Goal: Contribute content: Contribute content

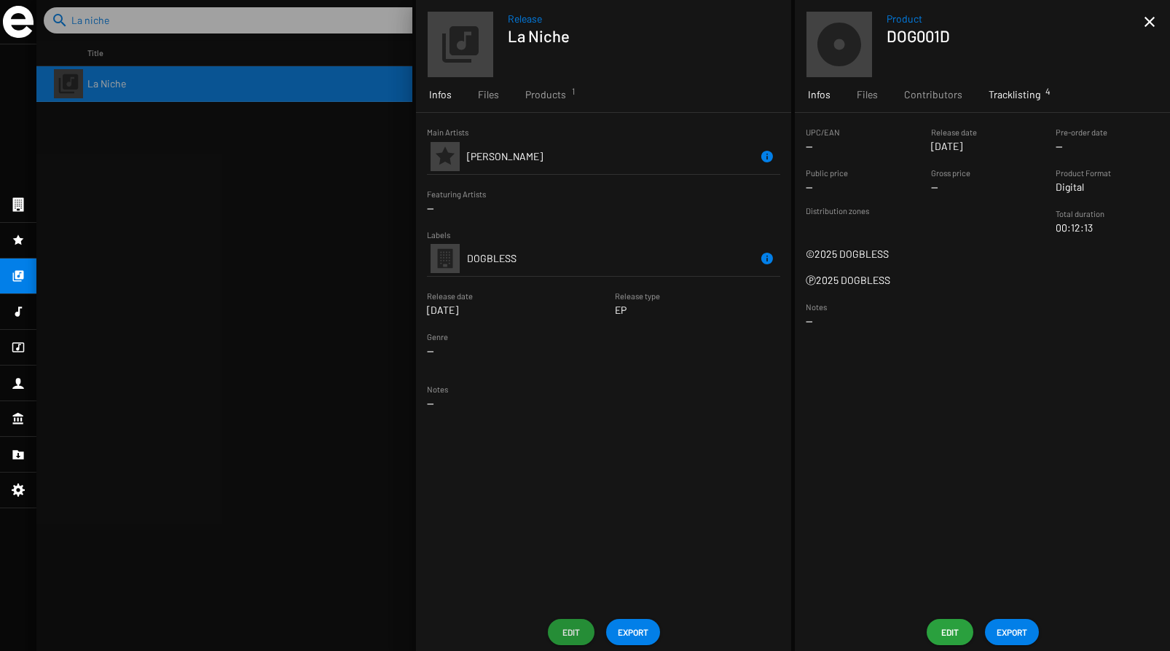
click at [1005, 96] on span "Tracklisting 4" at bounding box center [1015, 94] width 52 height 15
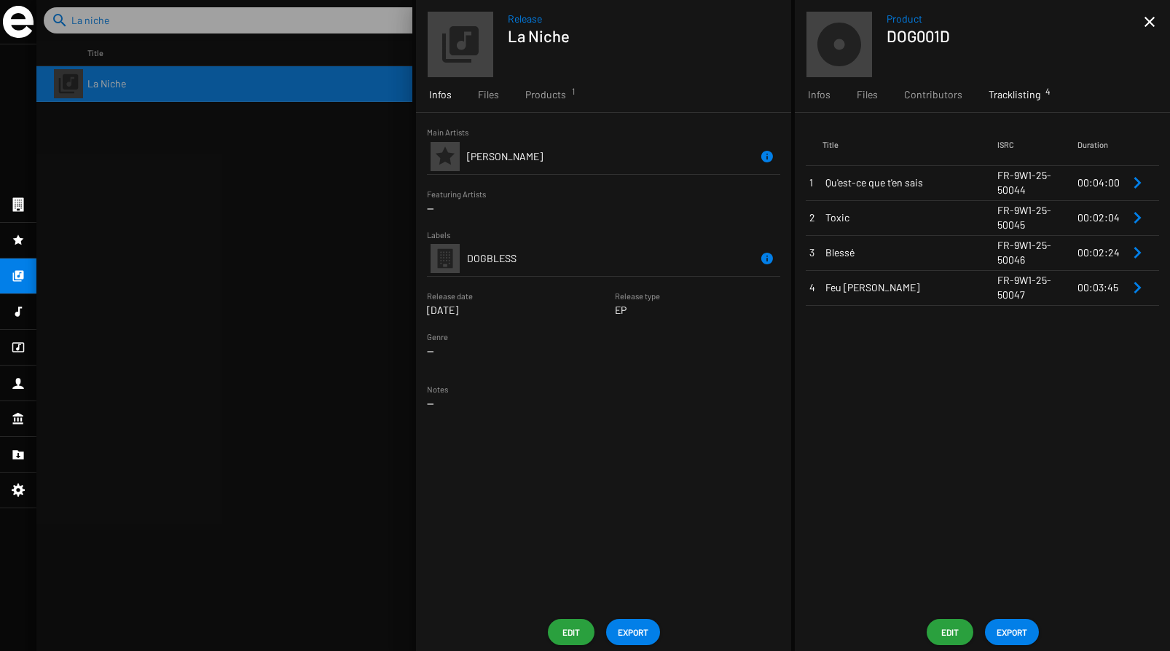
click at [942, 628] on span "Edit" at bounding box center [949, 632] width 23 height 26
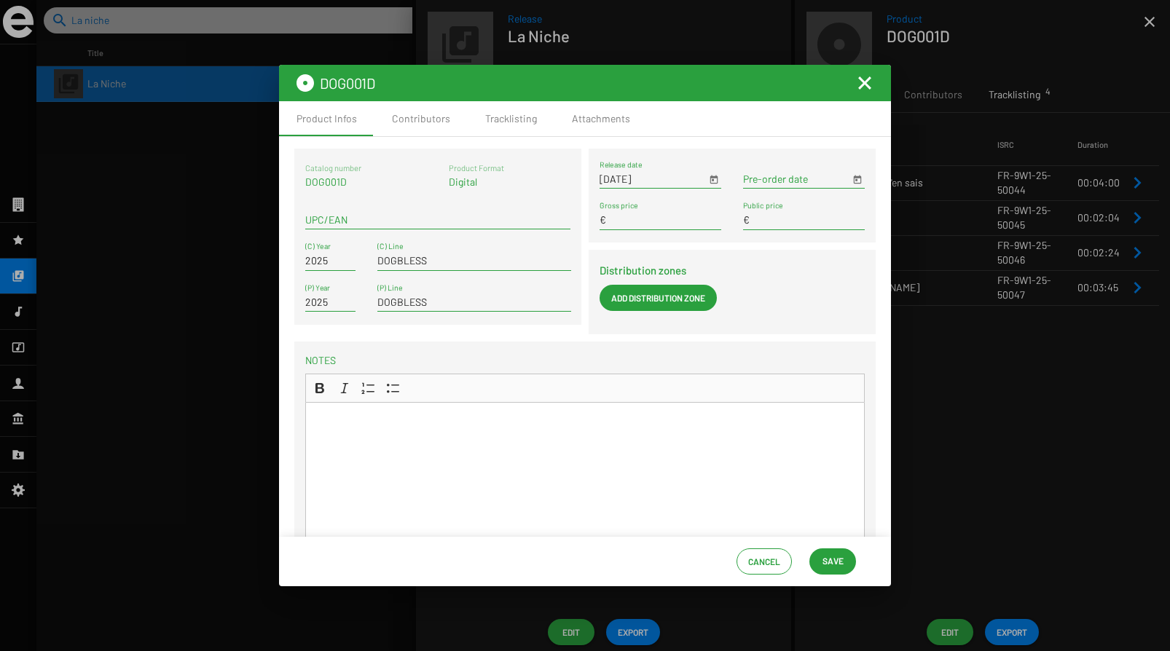
click at [868, 89] on mat-icon "Fermer la fenêtre" at bounding box center [864, 82] width 17 height 17
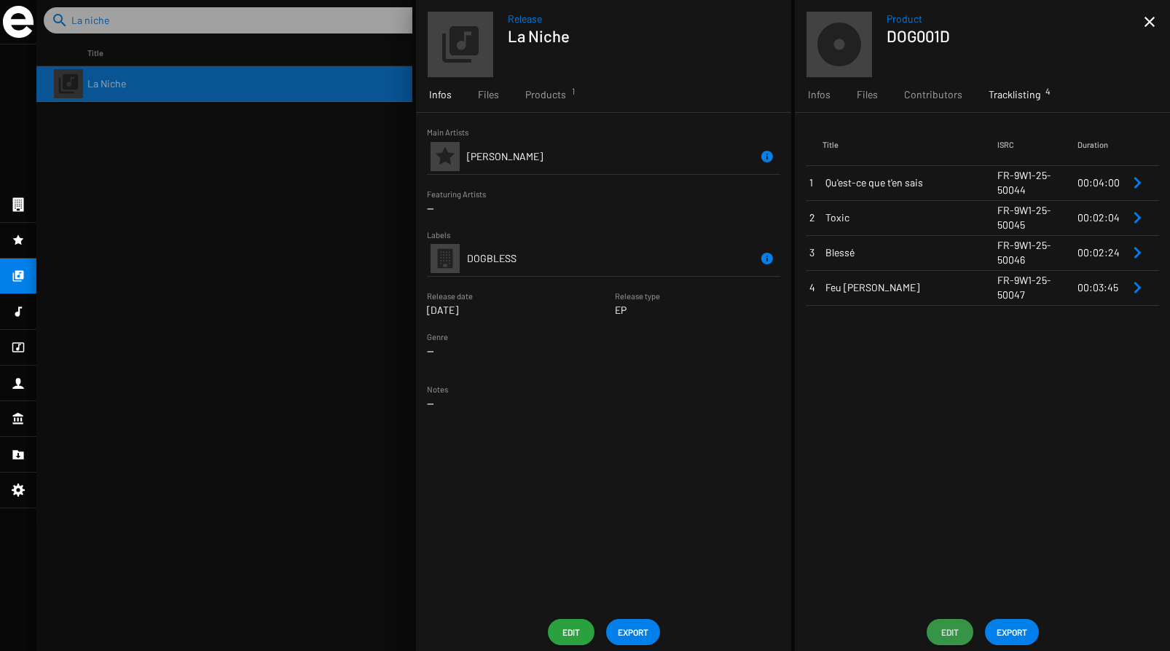
click at [946, 625] on span "Edit" at bounding box center [949, 632] width 23 height 26
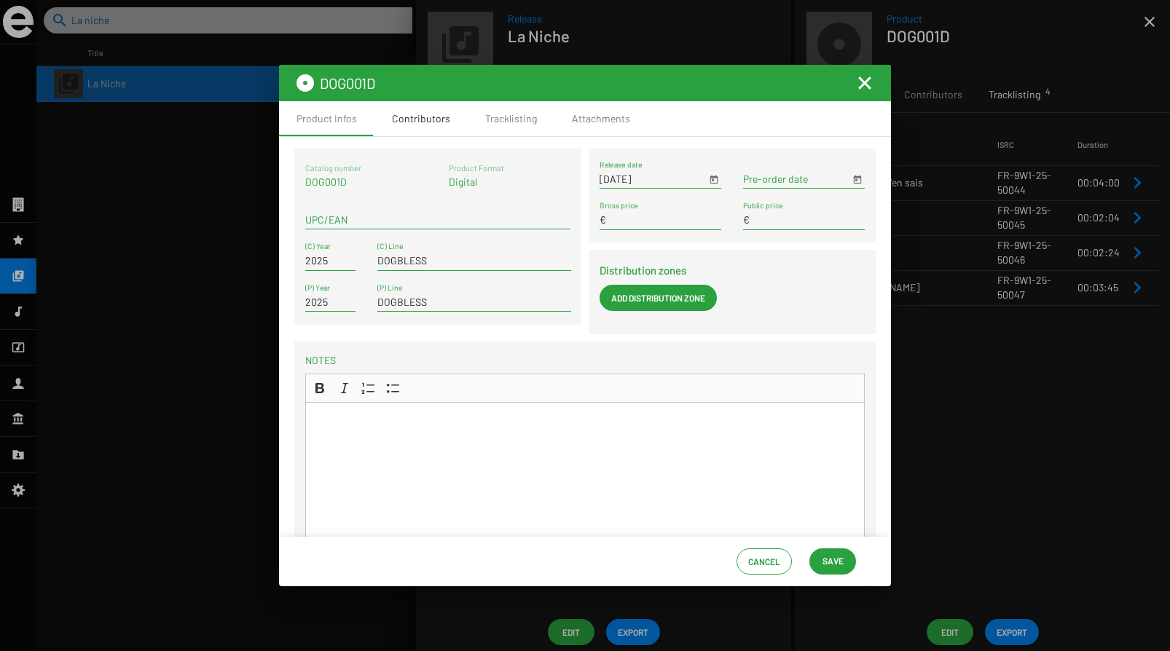
click at [396, 119] on div "Contributors" at bounding box center [421, 118] width 58 height 15
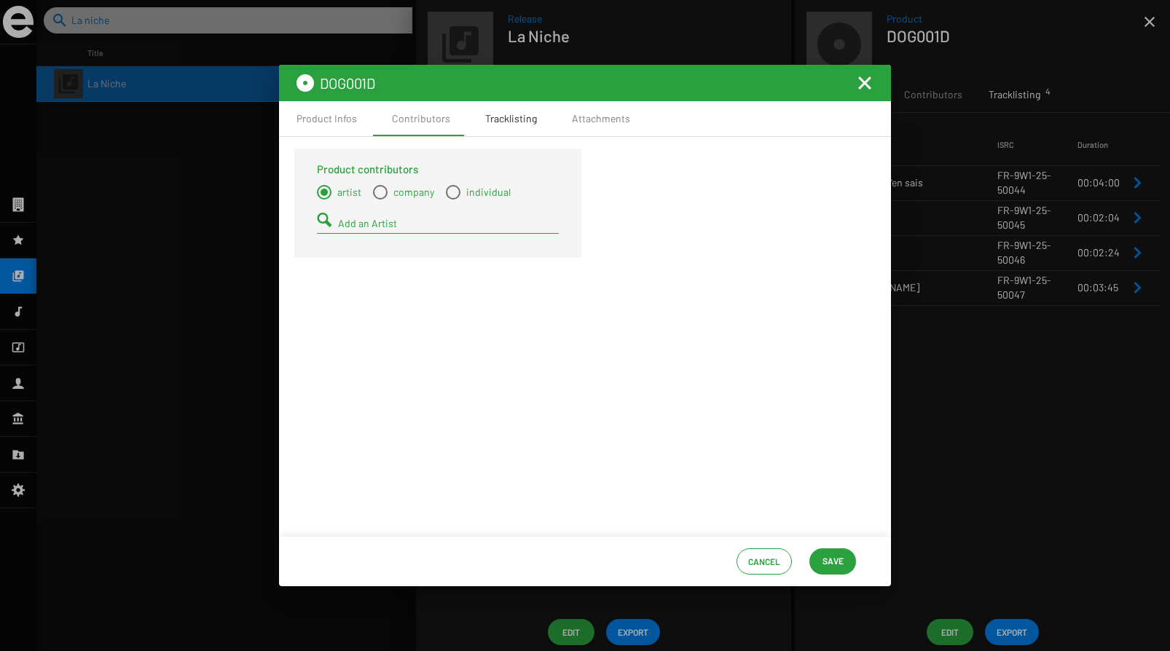
click at [507, 129] on div "Tracklisting" at bounding box center [511, 118] width 87 height 35
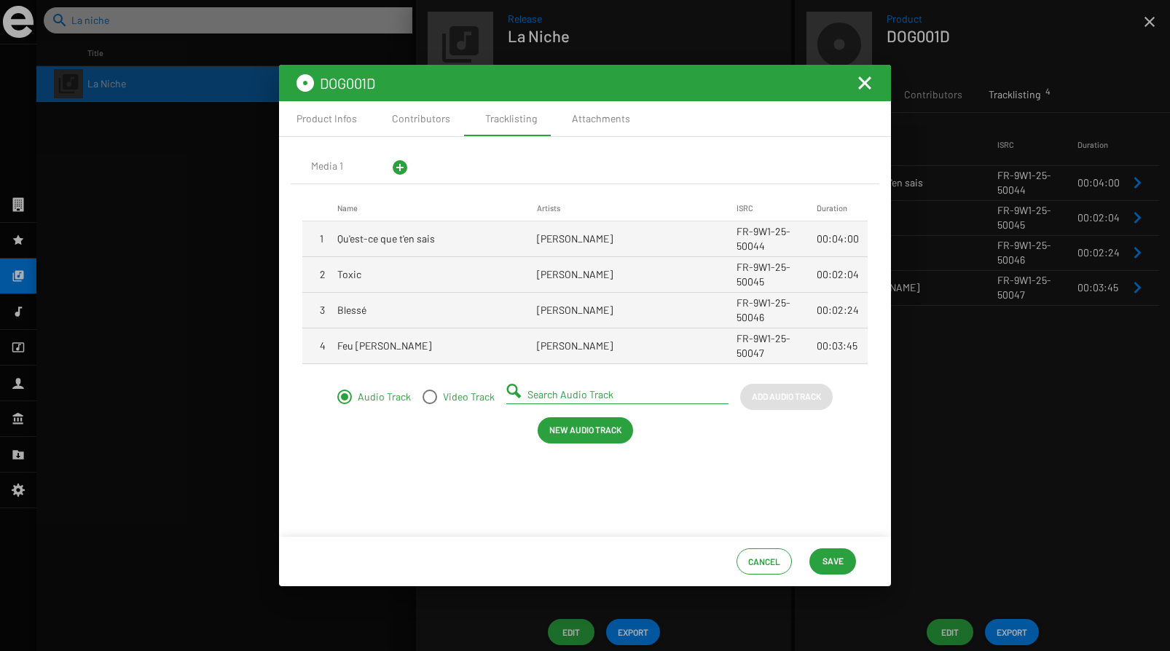
click at [404, 235] on span "Qu'est-ce que t'en sais" at bounding box center [386, 239] width 98 height 15
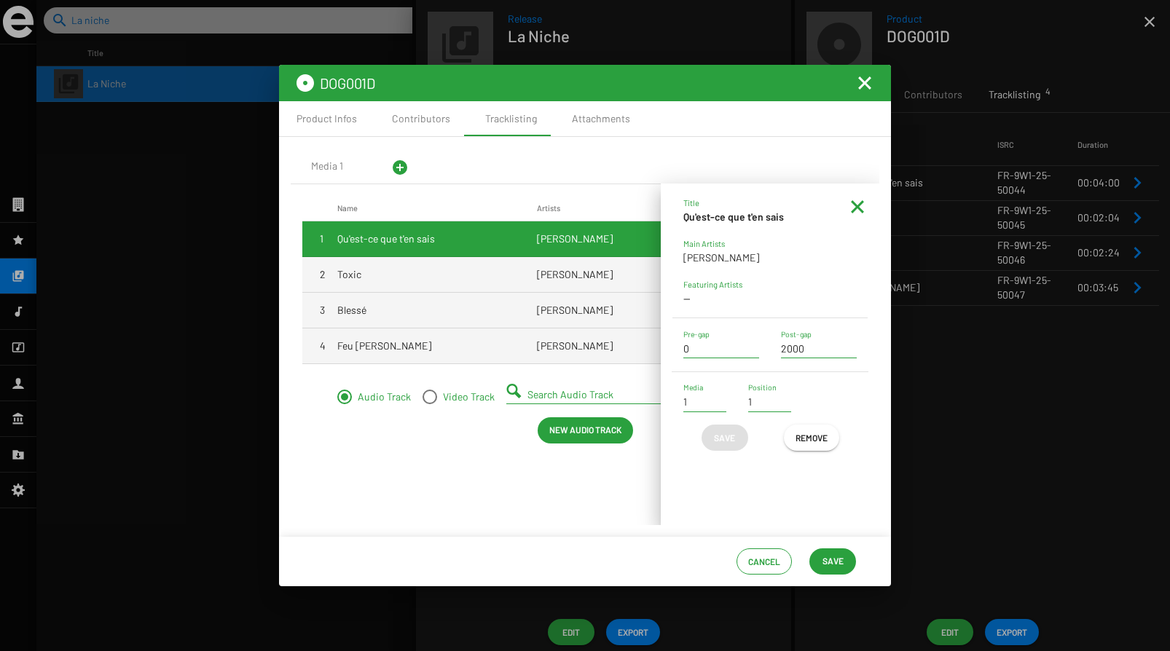
click at [404, 235] on span "Qu'est-ce que t'en sais" at bounding box center [386, 239] width 98 height 15
click at [764, 217] on strong "Qu'est-ce que t'en sais" at bounding box center [733, 217] width 101 height 12
click at [857, 214] on mat-icon at bounding box center [857, 206] width 17 height 17
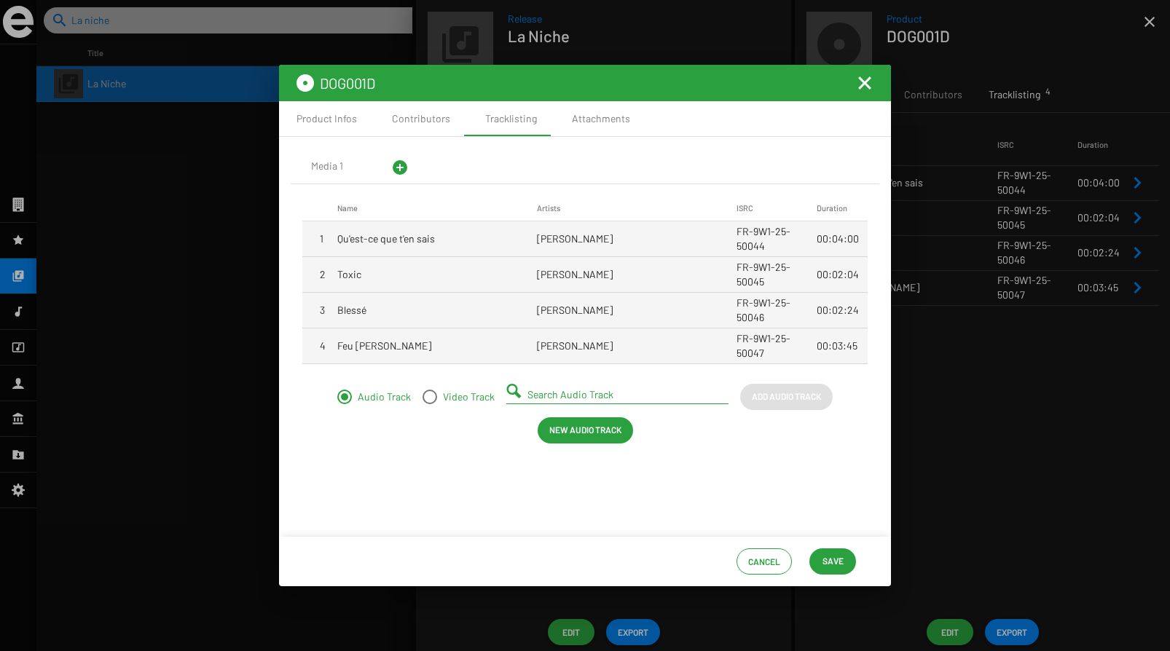
click at [864, 82] on mat-icon "Fermer la fenêtre" at bounding box center [864, 82] width 17 height 17
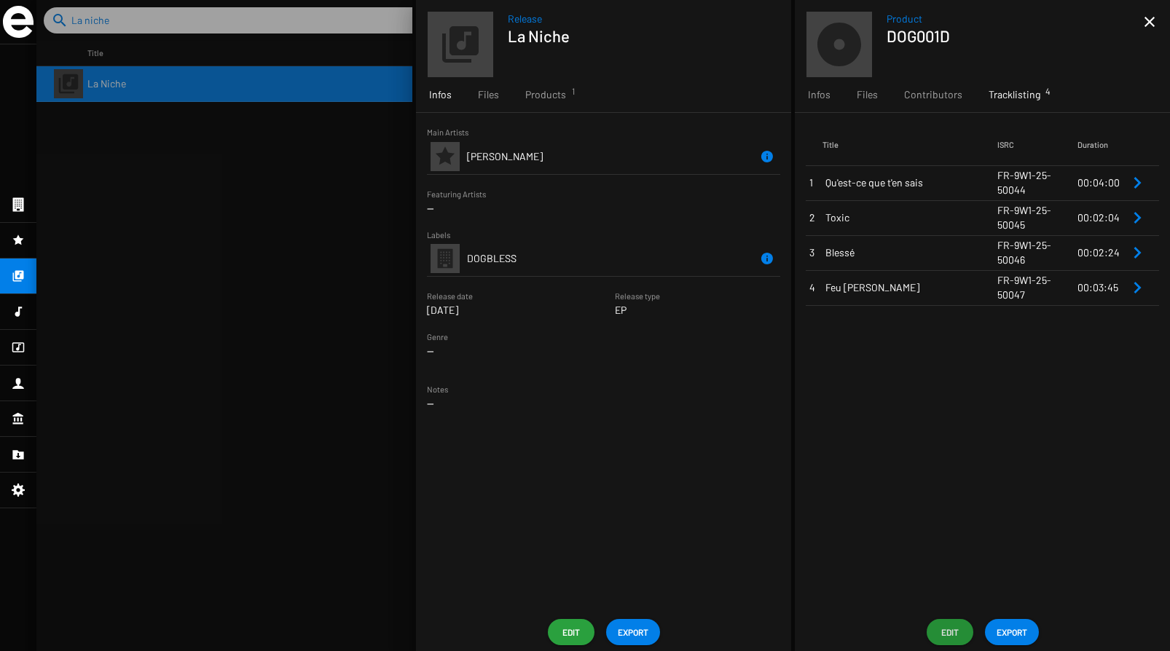
click at [1101, 178] on span "00:04:00" at bounding box center [1098, 182] width 42 height 12
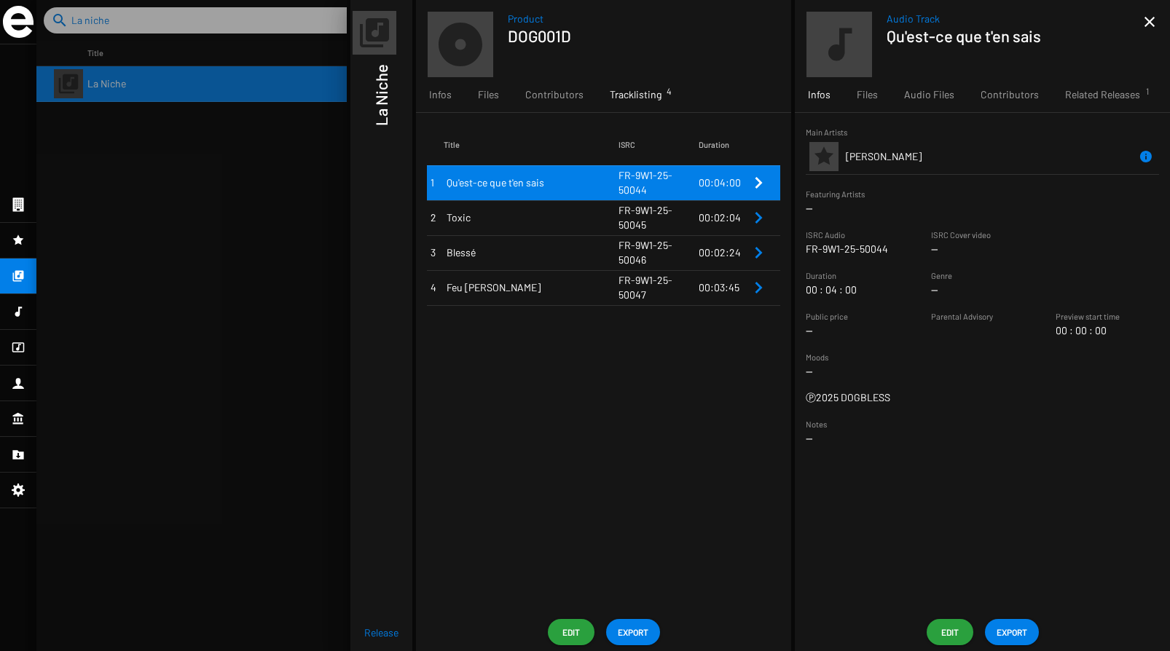
click at [951, 634] on span "Edit" at bounding box center [949, 632] width 23 height 26
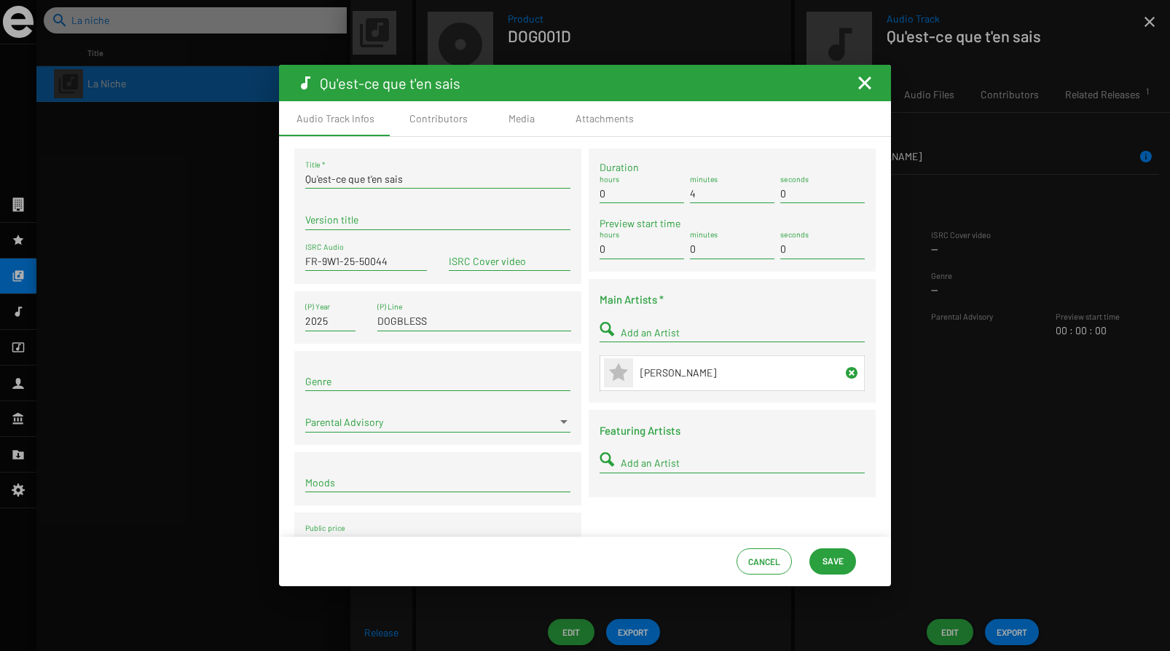
click at [447, 180] on input "Qu'est-ce que t'en sais" at bounding box center [437, 179] width 265 height 12
click at [354, 178] on input "QU'EST-CE QUE T'EN SAIS" at bounding box center [437, 179] width 265 height 12
click at [739, 107] on div "Audio Track Infos Contributors Media Attachments" at bounding box center [585, 118] width 612 height 35
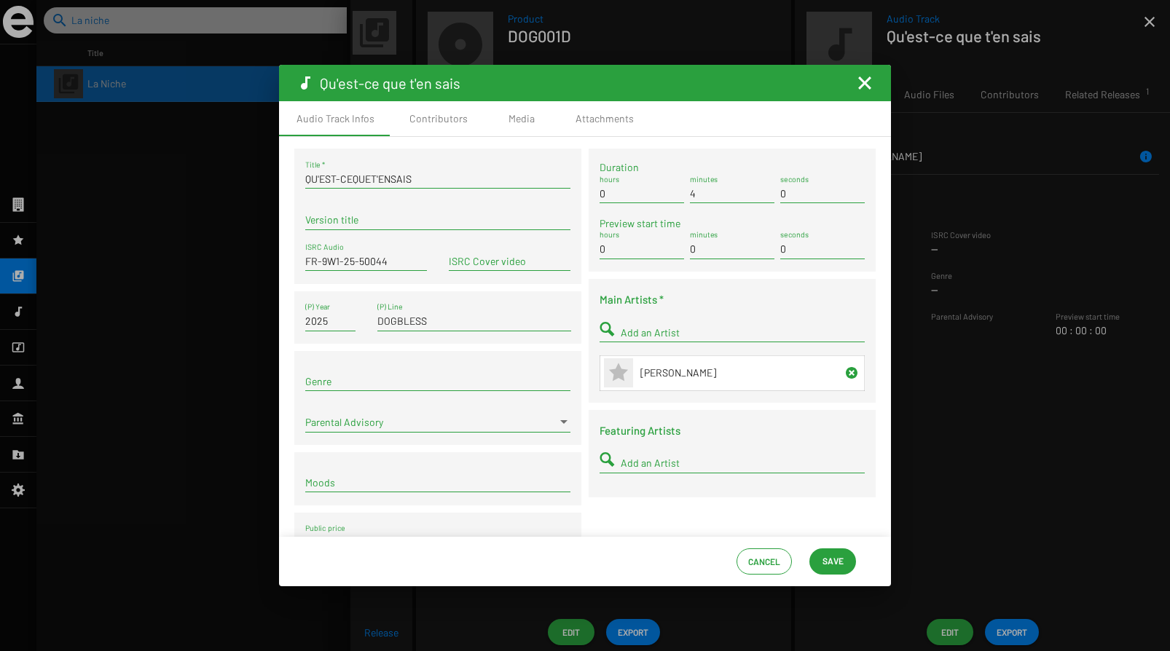
click at [318, 178] on input "QU'EST-CEQUET'ENSAIS" at bounding box center [437, 179] width 265 height 12
click at [406, 170] on div "QUESTCEQUETENSAIS Title *" at bounding box center [437, 174] width 265 height 28
click at [390, 183] on input "QUESTCEQUETENSAIS" at bounding box center [437, 179] width 265 height 12
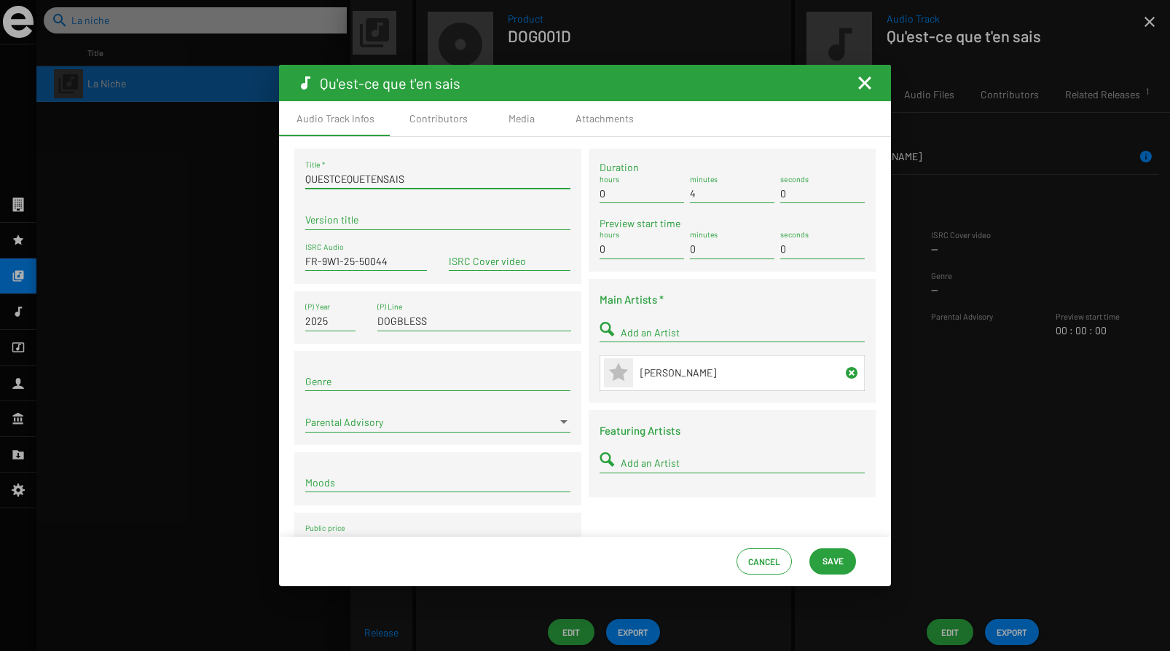
click at [390, 183] on input "QUESTCEQUETENSAIS" at bounding box center [437, 179] width 265 height 12
click at [342, 180] on input "QU'EST-CEQUE T'EN SAIS" at bounding box center [437, 179] width 265 height 12
click at [354, 176] on input "QU'EST CEQUE T'EN SAIS" at bounding box center [437, 179] width 265 height 12
click at [432, 173] on div "QU'EST CE QUE T'EN SAIS Title *" at bounding box center [437, 174] width 265 height 28
click at [471, 180] on input "QU'EST CE QUE T'EN SAIS" at bounding box center [437, 179] width 265 height 12
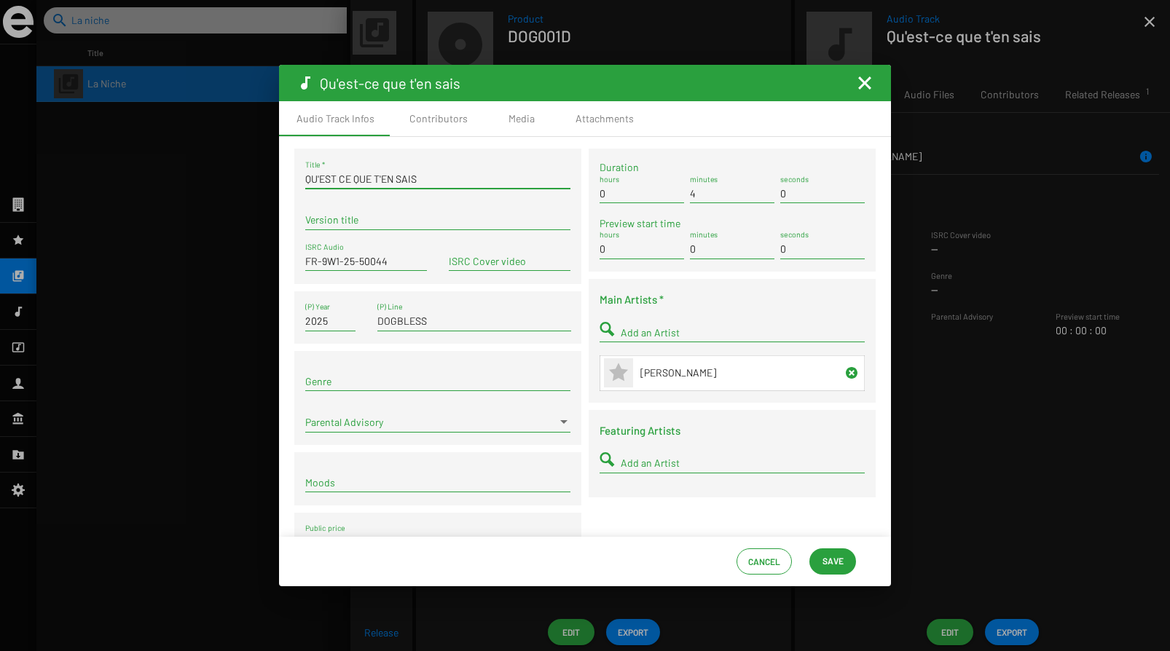
click at [339, 178] on input "QU'EST CE QUE T'EN SAIS" at bounding box center [437, 179] width 265 height 12
click at [500, 182] on input "QU'EST_CE_QUE_T'EN_SAIS" at bounding box center [437, 179] width 265 height 12
click at [318, 178] on input "QU'EST_CE_QUE_T'EN_SAIS" at bounding box center [437, 179] width 265 height 12
click at [482, 181] on input "QU_EST_CE_QUE_T'EN_SAIS" at bounding box center [437, 179] width 265 height 12
type input "QU'EST CE QUE T'EN SAIS"
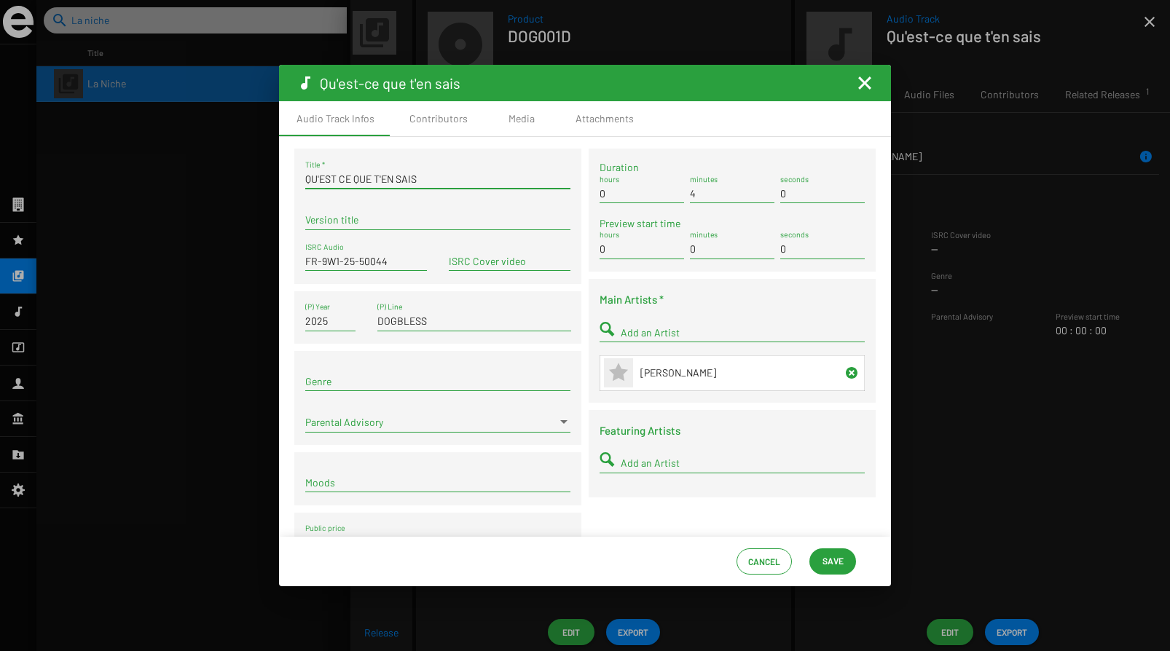
click at [467, 178] on input "QU'EST CE QUE T'EN SAIS" at bounding box center [437, 179] width 265 height 12
click at [836, 564] on span "Save" at bounding box center [832, 561] width 21 height 26
click at [867, 87] on mat-icon "Fermer la fenêtre" at bounding box center [864, 82] width 17 height 17
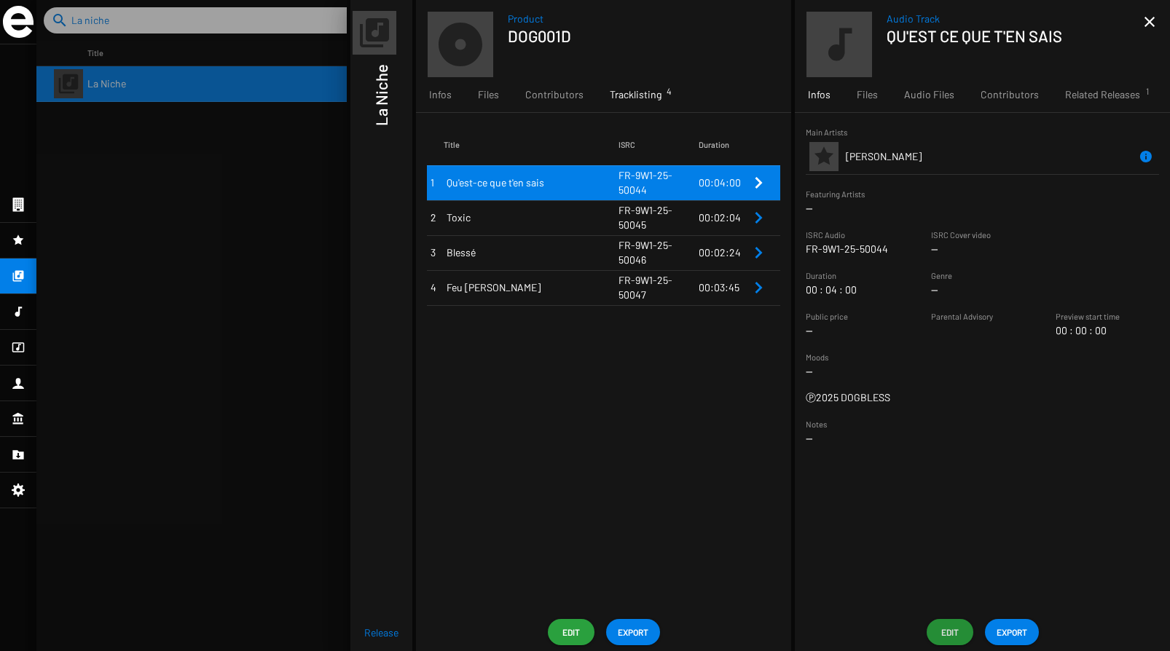
click at [554, 215] on span "Toxic" at bounding box center [533, 218] width 172 height 15
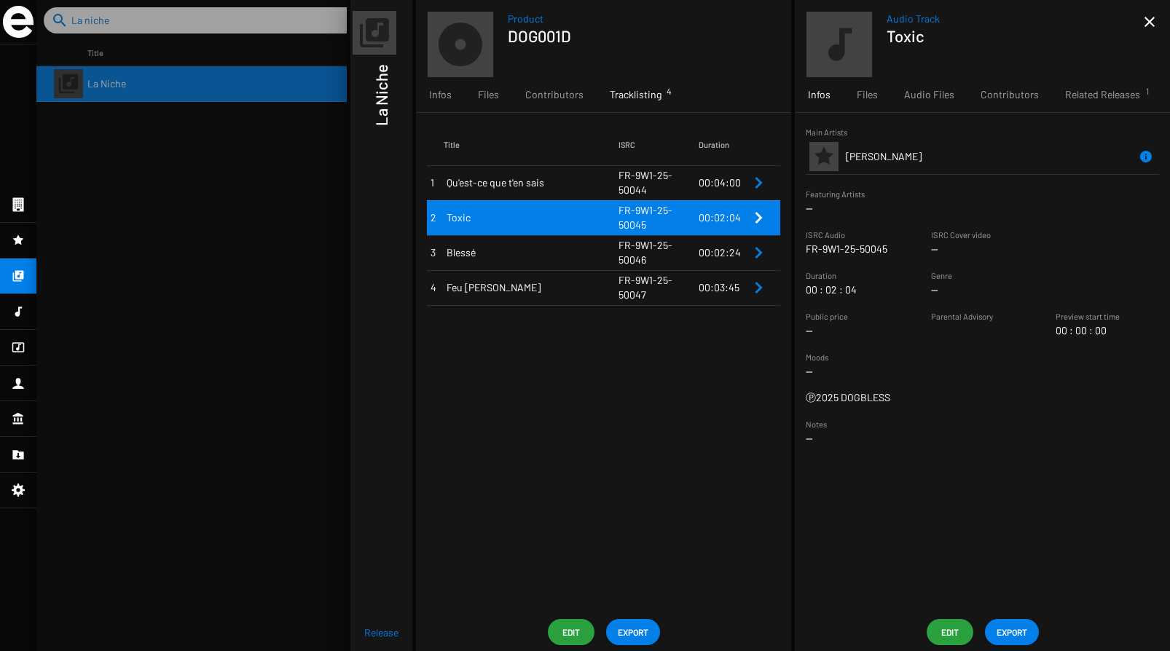
click at [527, 251] on span "Blessé" at bounding box center [533, 252] width 172 height 15
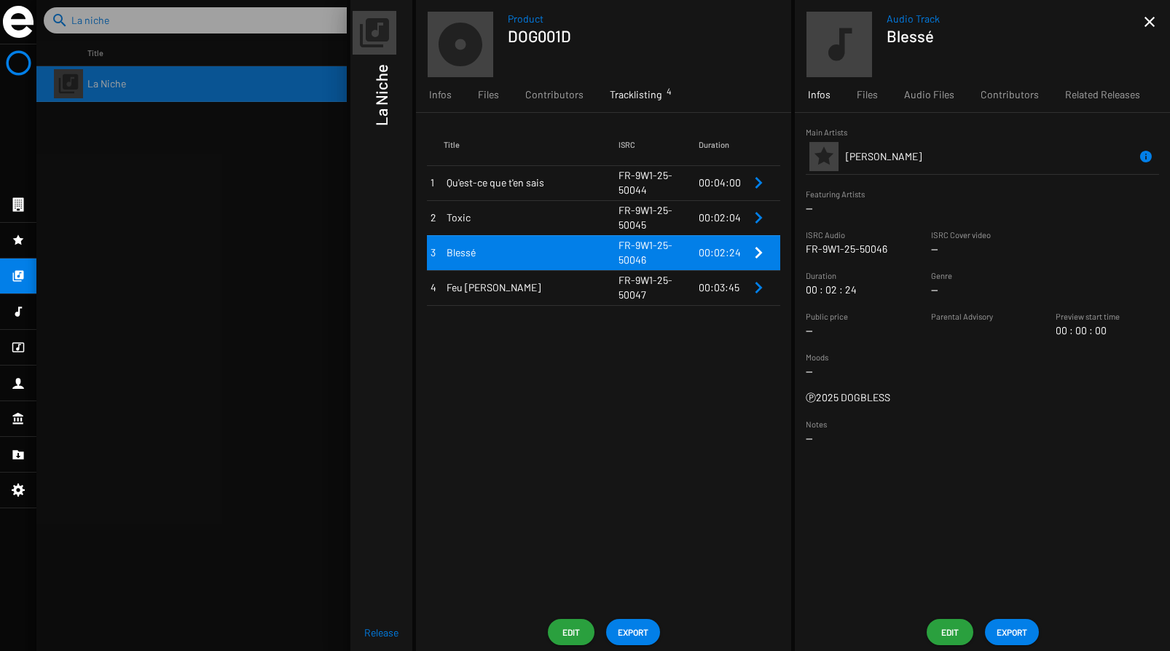
click at [934, 623] on button "Edit" at bounding box center [950, 632] width 47 height 26
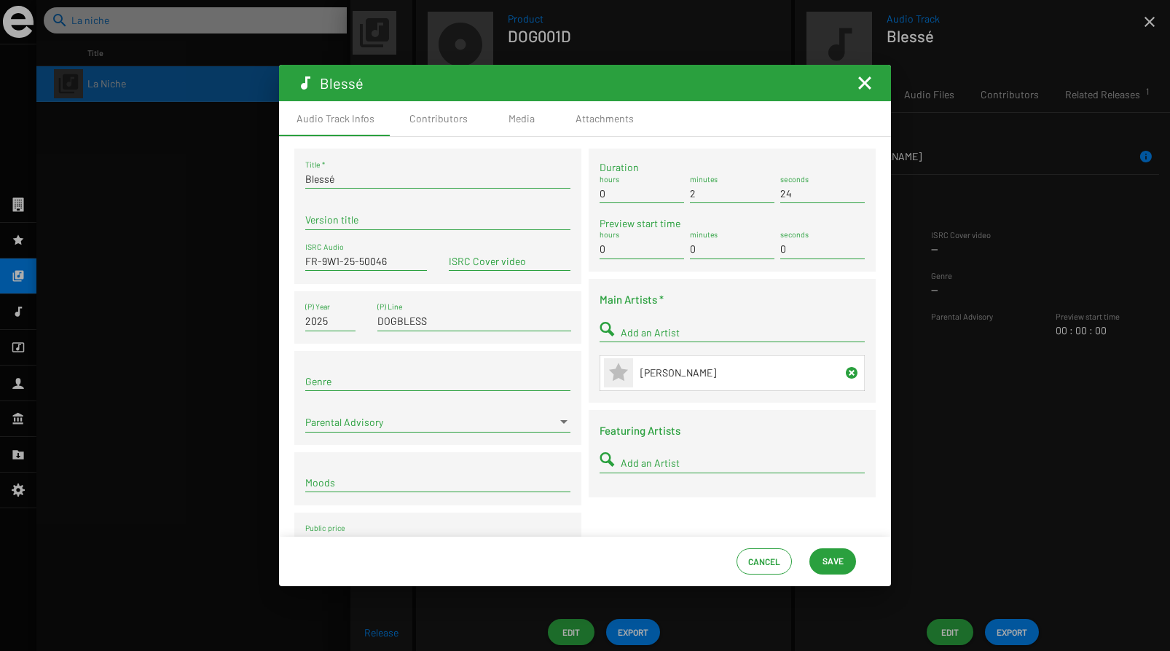
click at [396, 175] on input "Blessé" at bounding box center [437, 179] width 265 height 12
click at [409, 176] on input "BLESSÉx3" at bounding box center [437, 179] width 265 height 12
type input "BLESSÉ X3"
click at [428, 208] on div "Version title" at bounding box center [437, 216] width 265 height 28
click at [821, 547] on div "Cancel Save" at bounding box center [585, 562] width 612 height 50
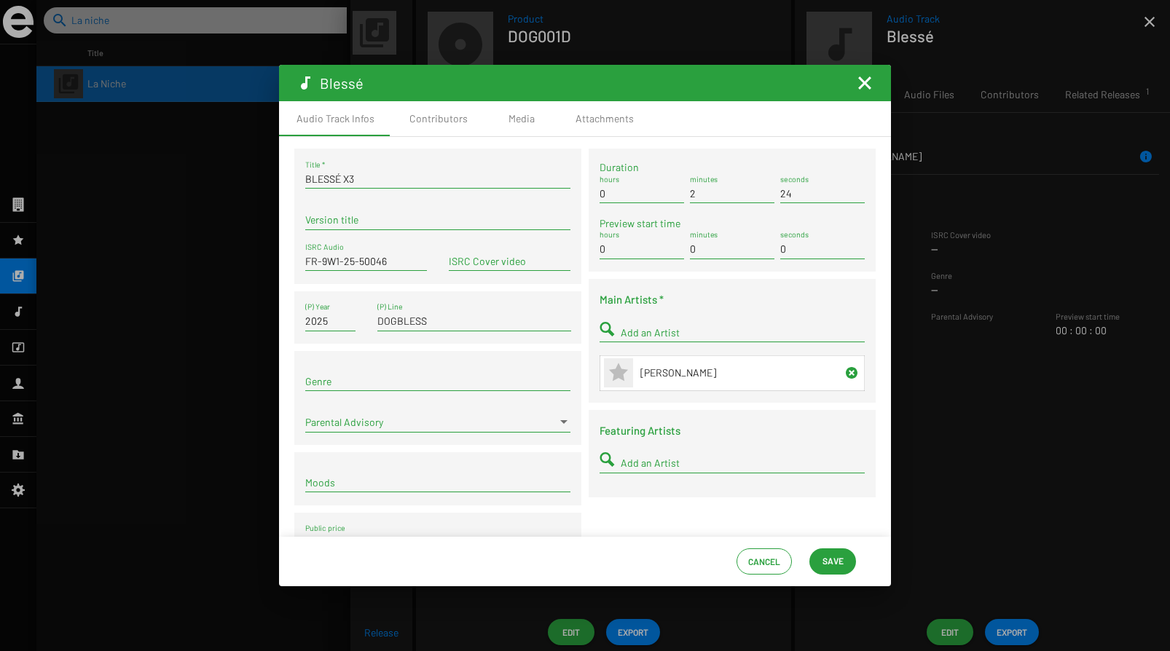
click at [825, 563] on span "Save" at bounding box center [832, 561] width 21 height 26
click at [865, 81] on mat-icon "Fermer la fenêtre" at bounding box center [864, 82] width 17 height 17
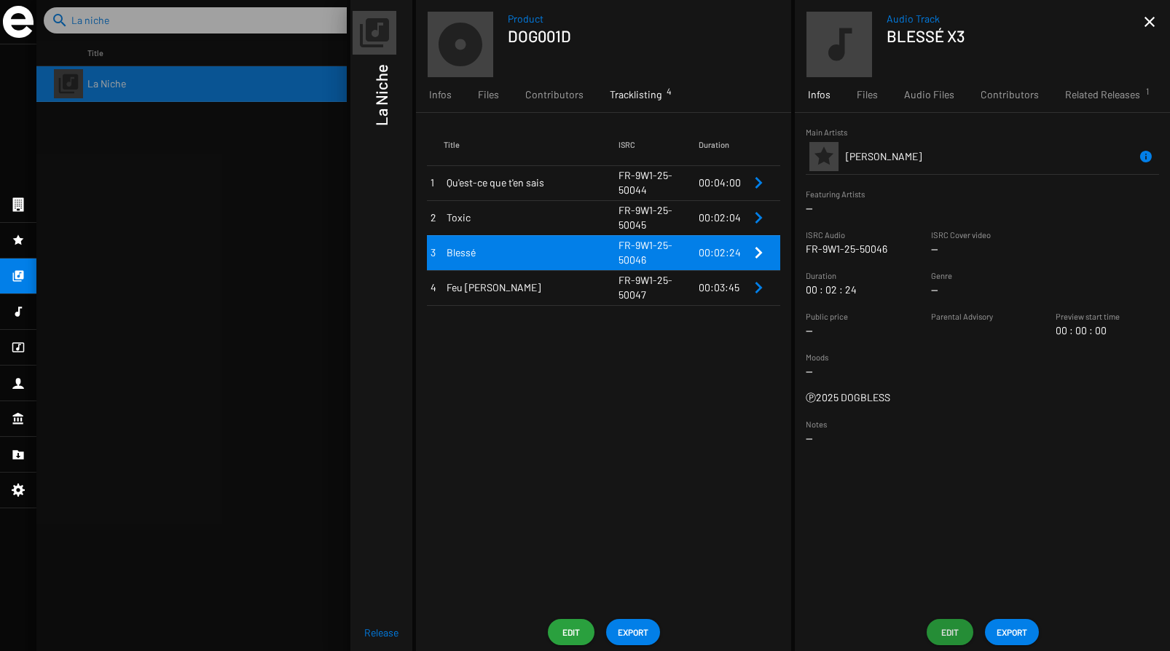
click at [696, 218] on td "FR-9W1-25-50045" at bounding box center [658, 217] width 80 height 35
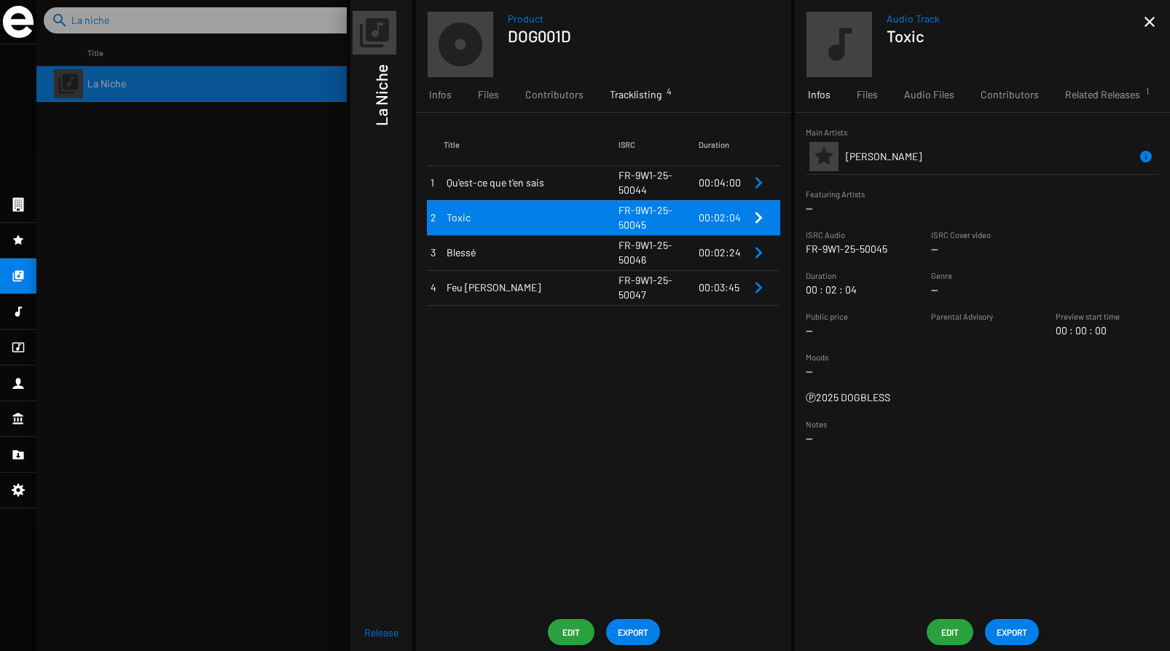
click at [950, 632] on span "Edit" at bounding box center [949, 632] width 23 height 26
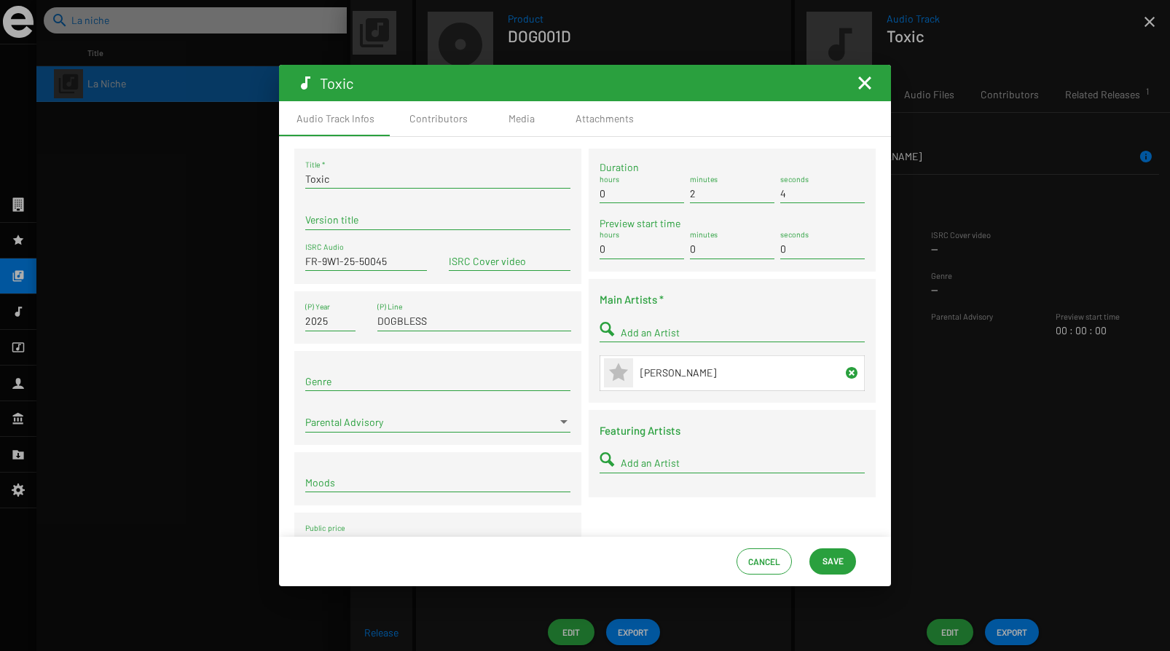
click at [337, 170] on div "Toxic Title *" at bounding box center [437, 174] width 265 height 28
click at [326, 175] on input "Toxic" at bounding box center [437, 179] width 265 height 12
type input "TOXIC!"
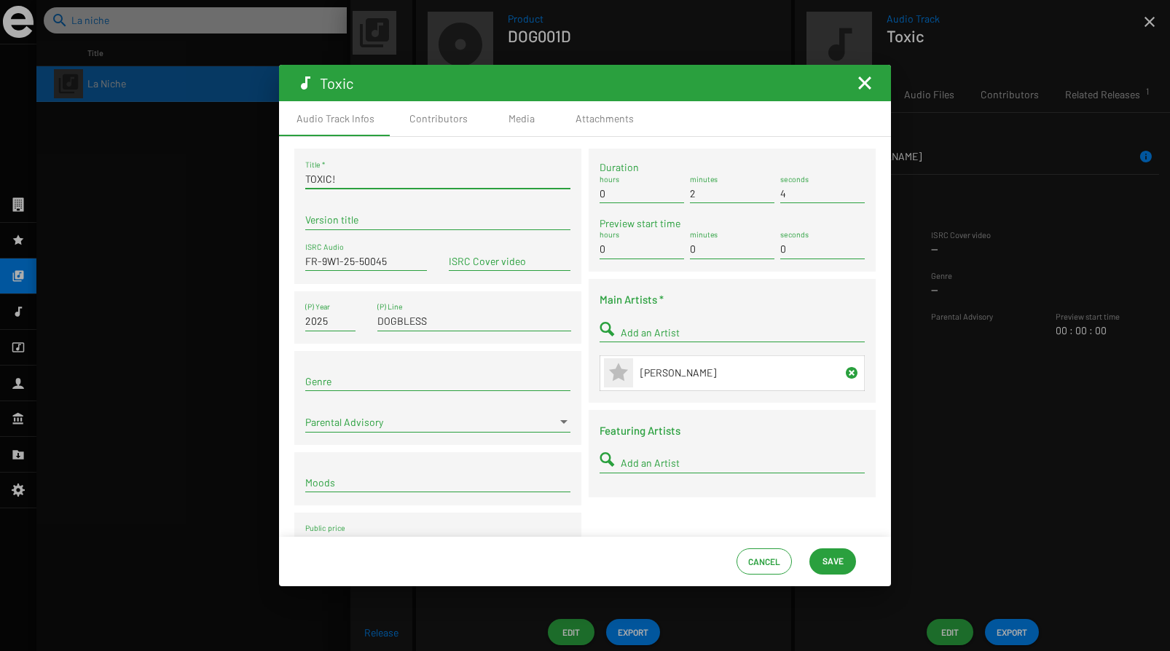
click at [839, 563] on span "Save" at bounding box center [832, 561] width 21 height 26
click at [868, 80] on mat-icon "Fermer la fenêtre" at bounding box center [864, 82] width 17 height 17
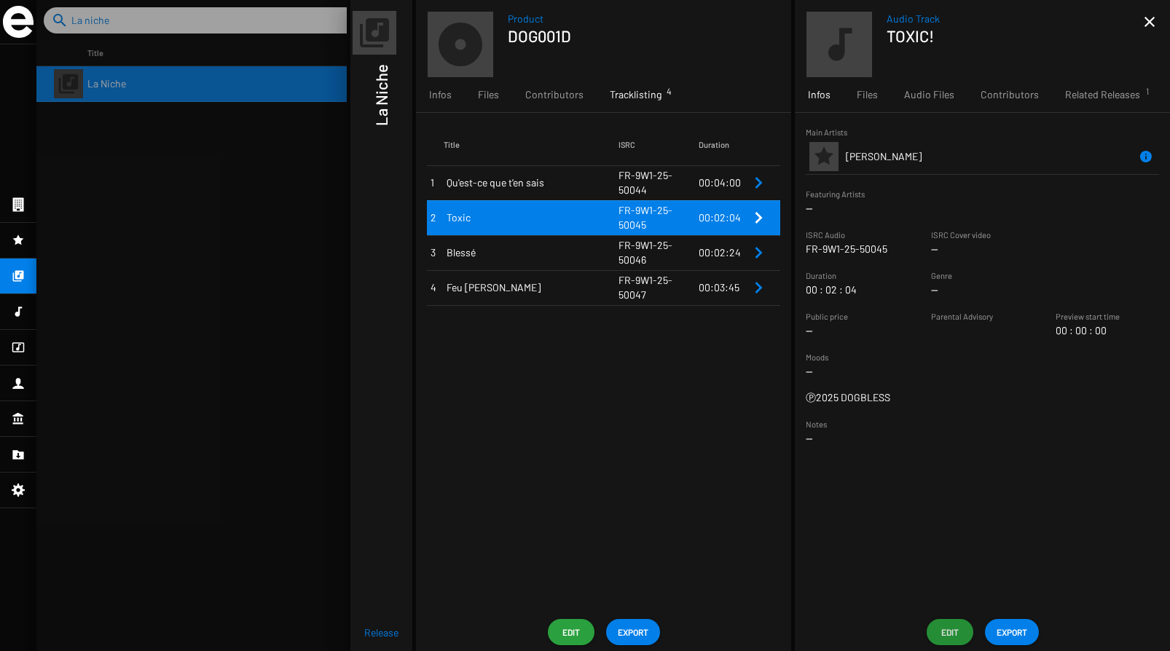
click at [573, 275] on td "Feu de forêt" at bounding box center [531, 287] width 175 height 35
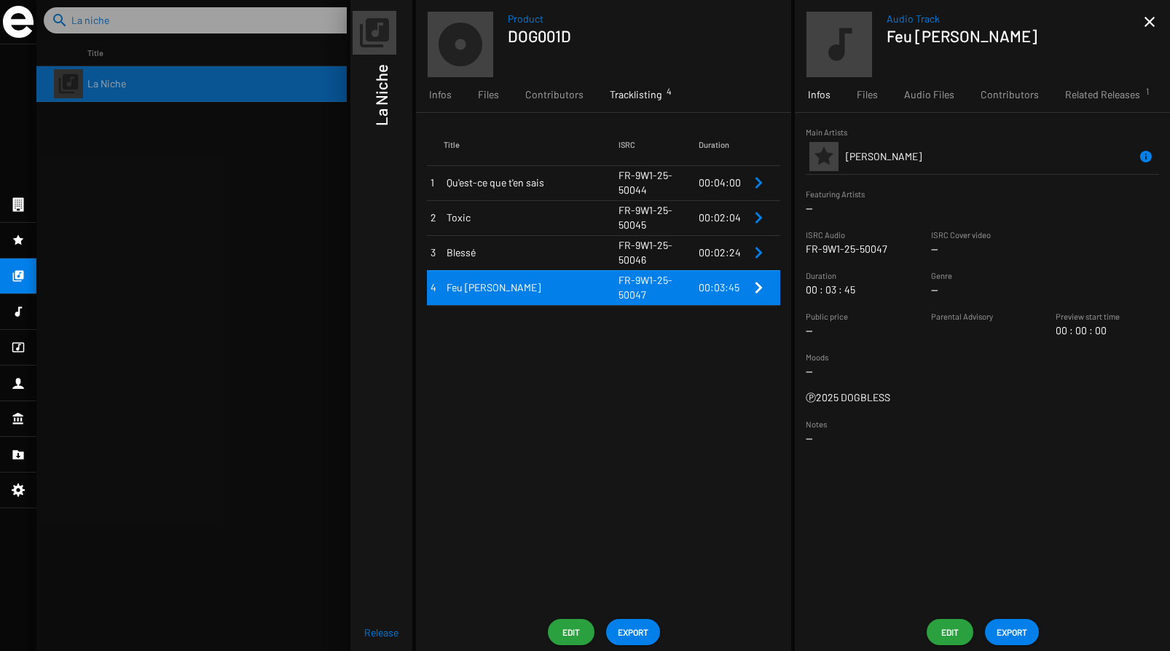
click at [962, 636] on button "Edit" at bounding box center [950, 632] width 47 height 26
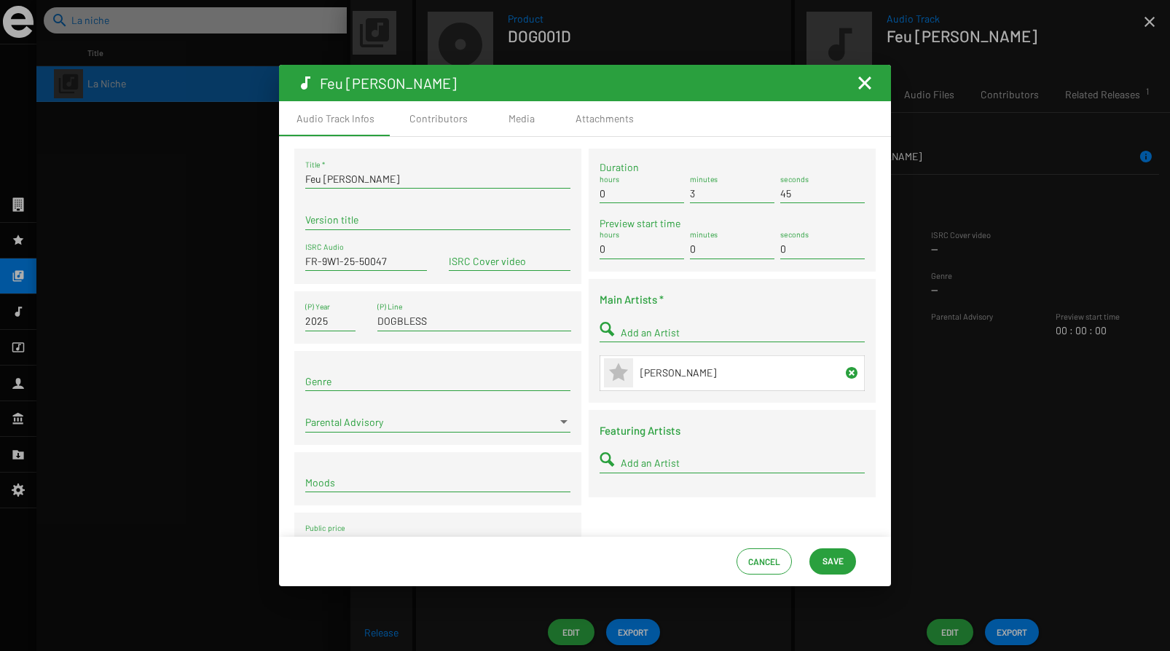
click at [401, 179] on input "Feu de forêt" at bounding box center [437, 179] width 265 height 12
type input "FEU [PERSON_NAME]"
click at [838, 551] on span "Save" at bounding box center [832, 561] width 21 height 26
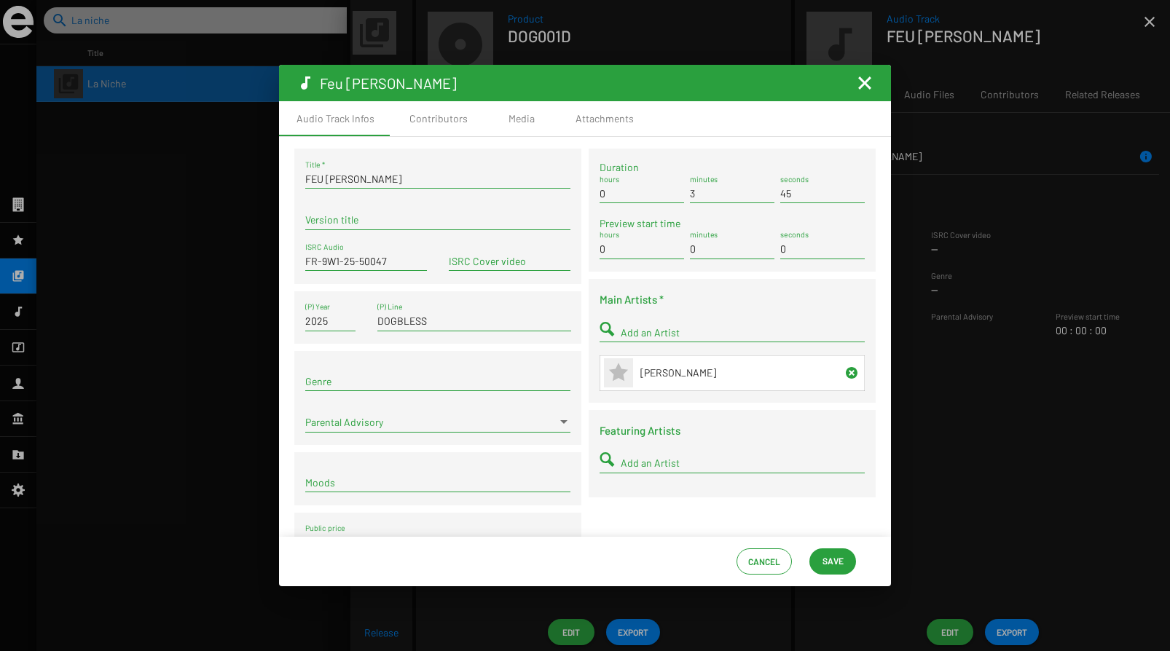
click at [951, 480] on div at bounding box center [585, 325] width 1170 height 651
click at [865, 85] on mat-icon "Fermer la fenêtre" at bounding box center [864, 82] width 17 height 17
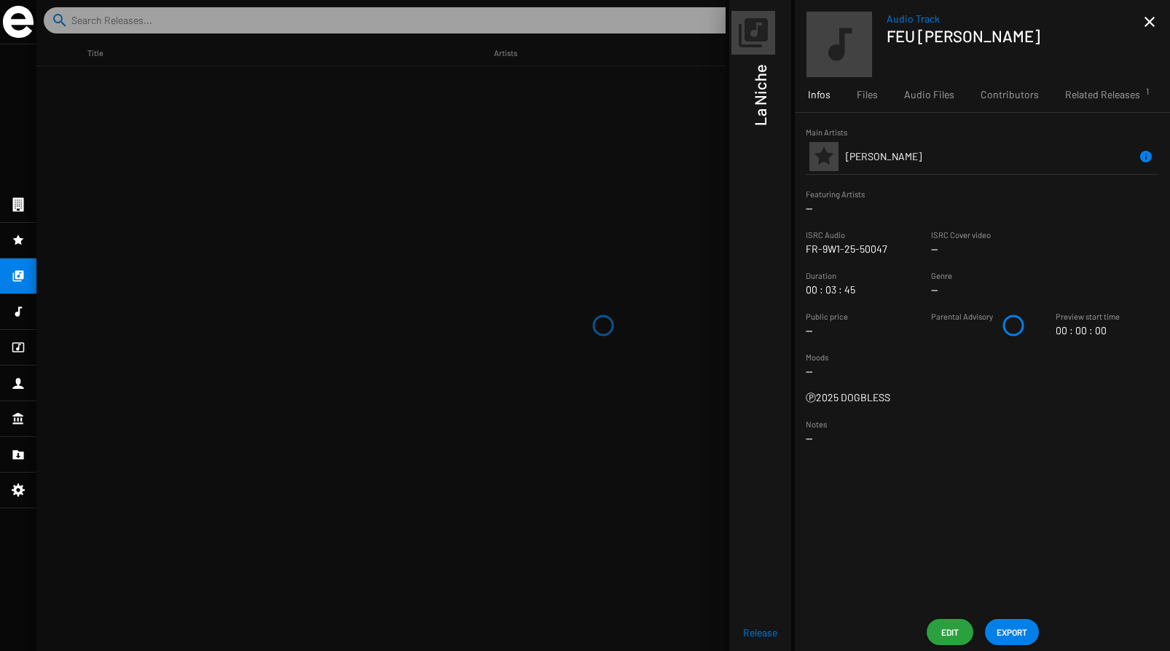
click at [753, 107] on h1 "La Niche" at bounding box center [759, 95] width 19 height 62
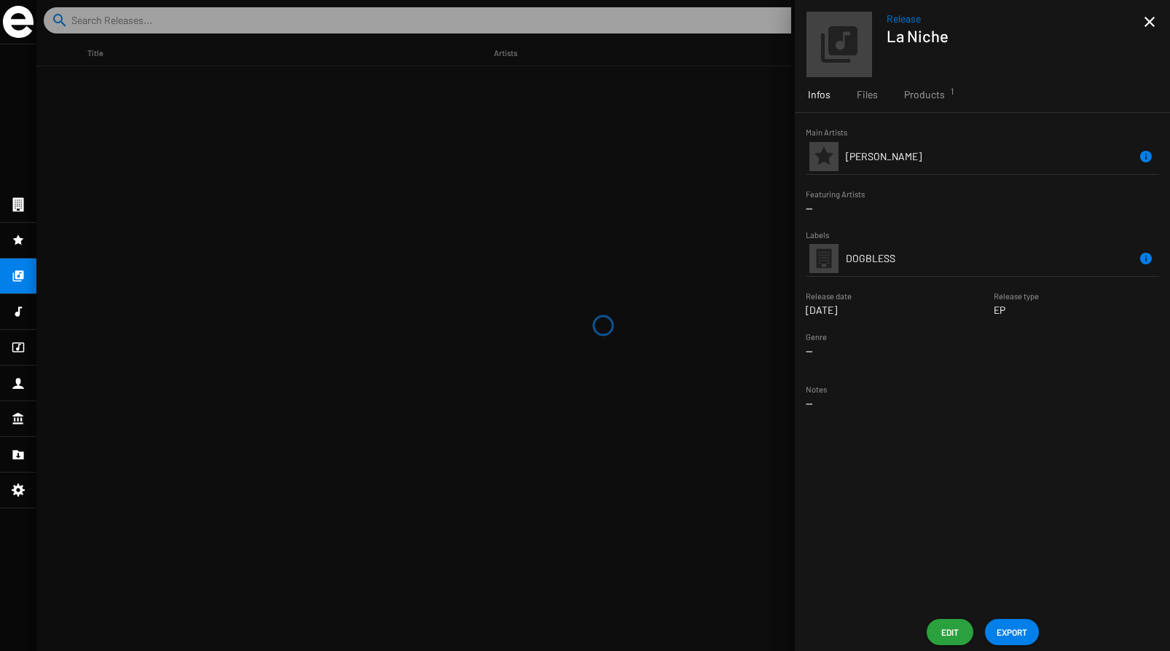
click at [948, 630] on span "Edit" at bounding box center [949, 632] width 23 height 26
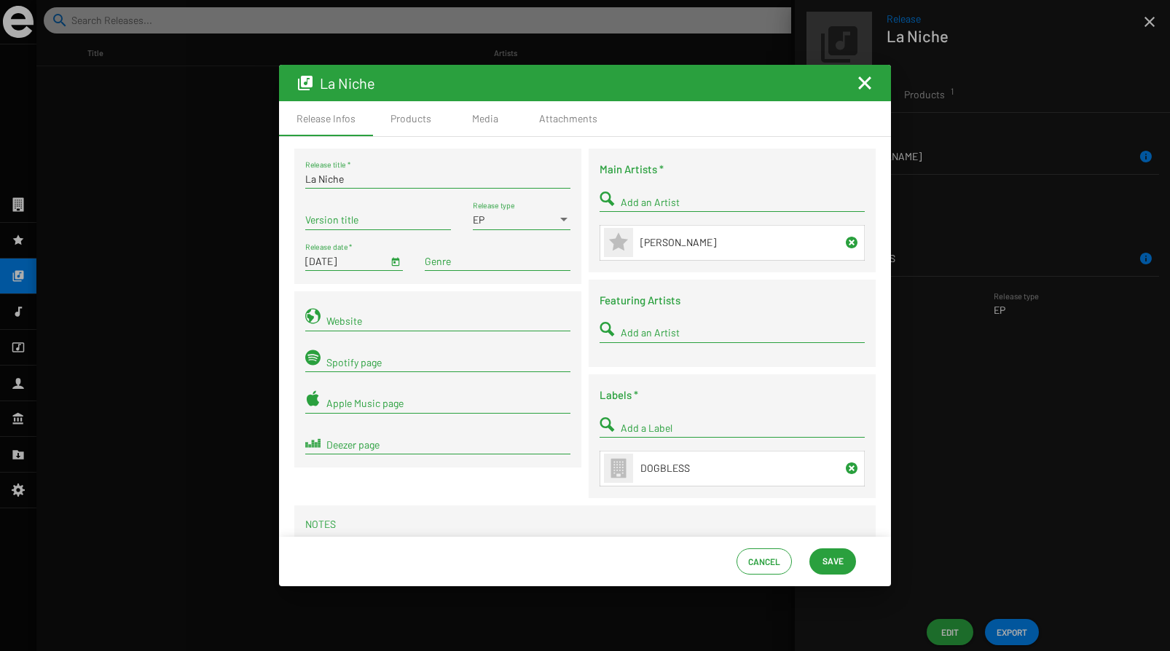
click at [355, 181] on input "La Niche" at bounding box center [437, 179] width 265 height 12
type input "LA NICHE"
click at [834, 562] on span "Save" at bounding box center [832, 561] width 21 height 26
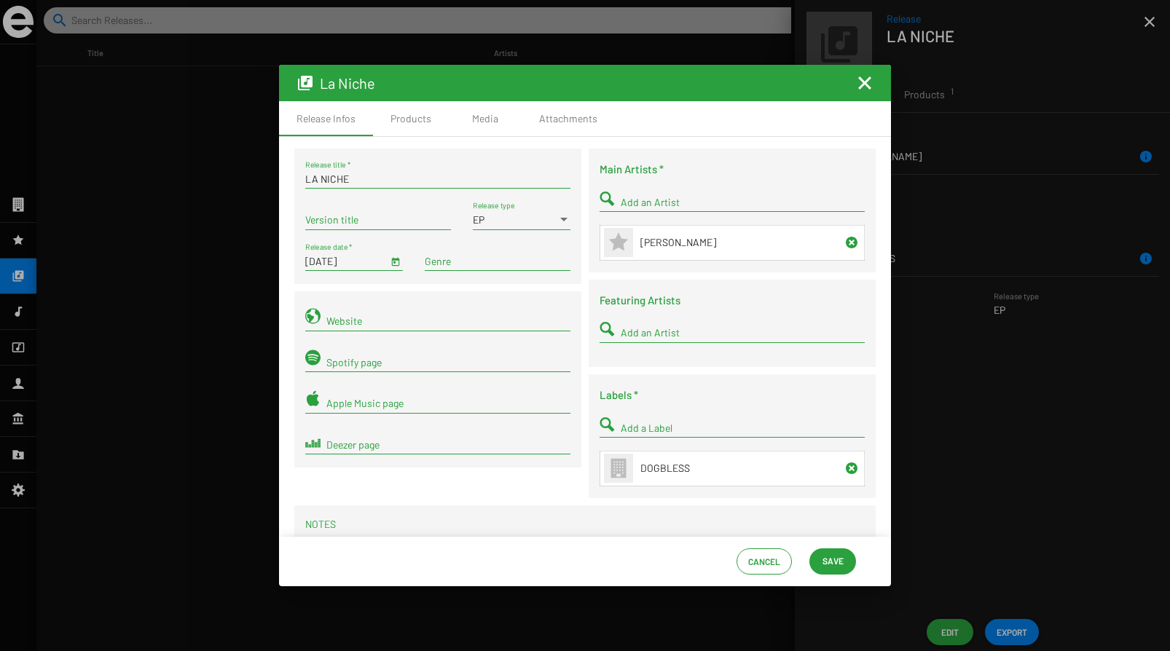
click at [827, 559] on span "Save" at bounding box center [832, 561] width 21 height 26
click at [863, 87] on mat-icon "Fermer la fenêtre" at bounding box center [864, 82] width 17 height 17
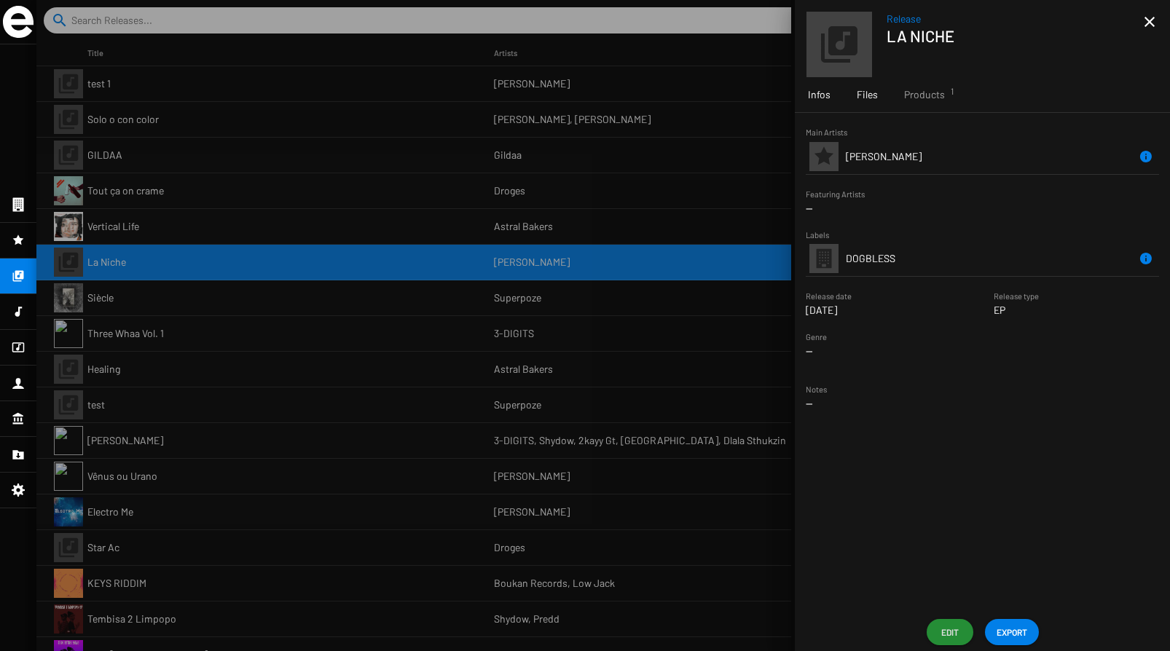
click at [868, 100] on span "Files" at bounding box center [867, 94] width 21 height 15
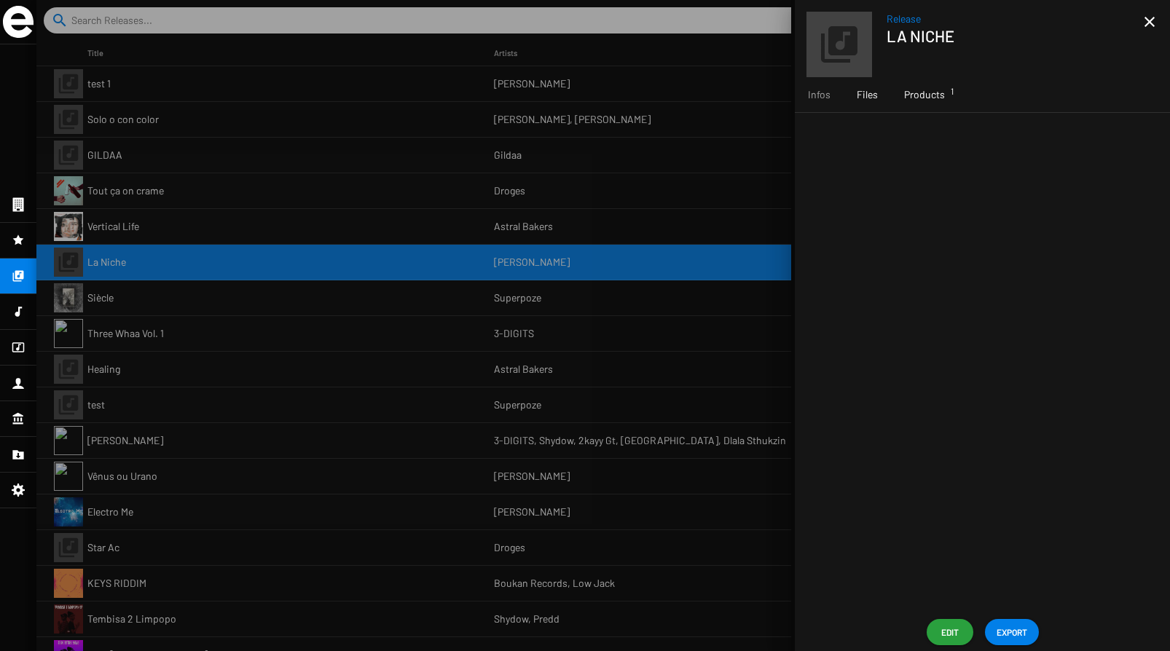
click at [905, 93] on span "Products 1" at bounding box center [924, 94] width 41 height 15
click at [884, 189] on td "DOG001D" at bounding box center [918, 182] width 144 height 35
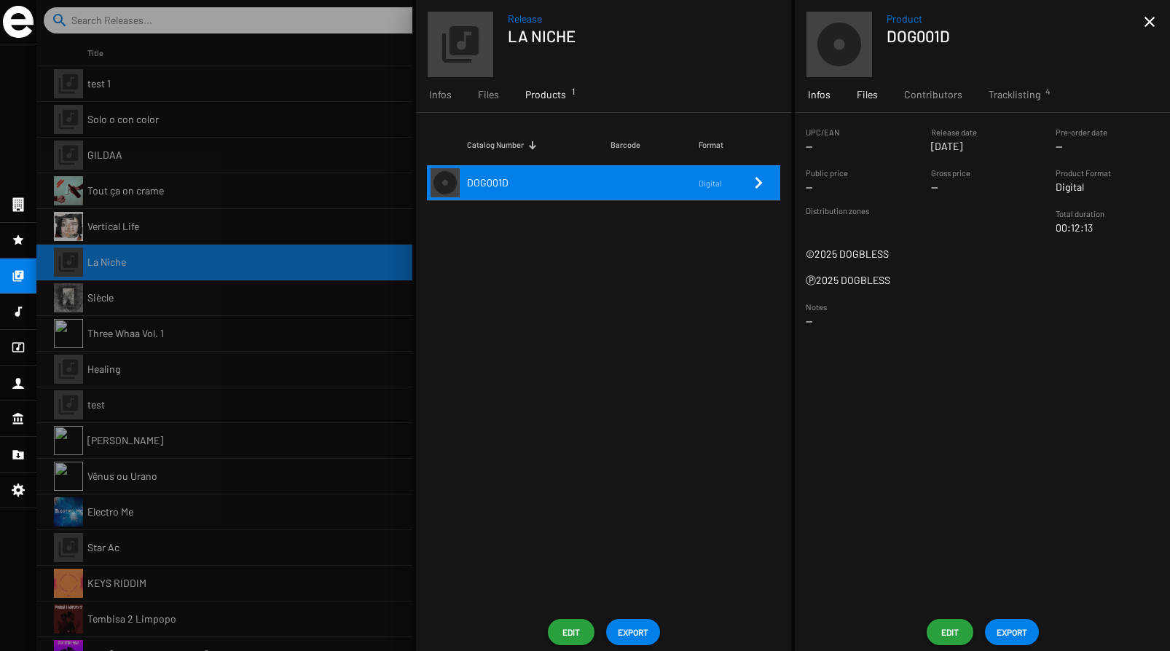
click at [868, 98] on span "Files" at bounding box center [867, 94] width 21 height 15
click at [1009, 96] on span "Tracklisting 4" at bounding box center [1015, 94] width 52 height 15
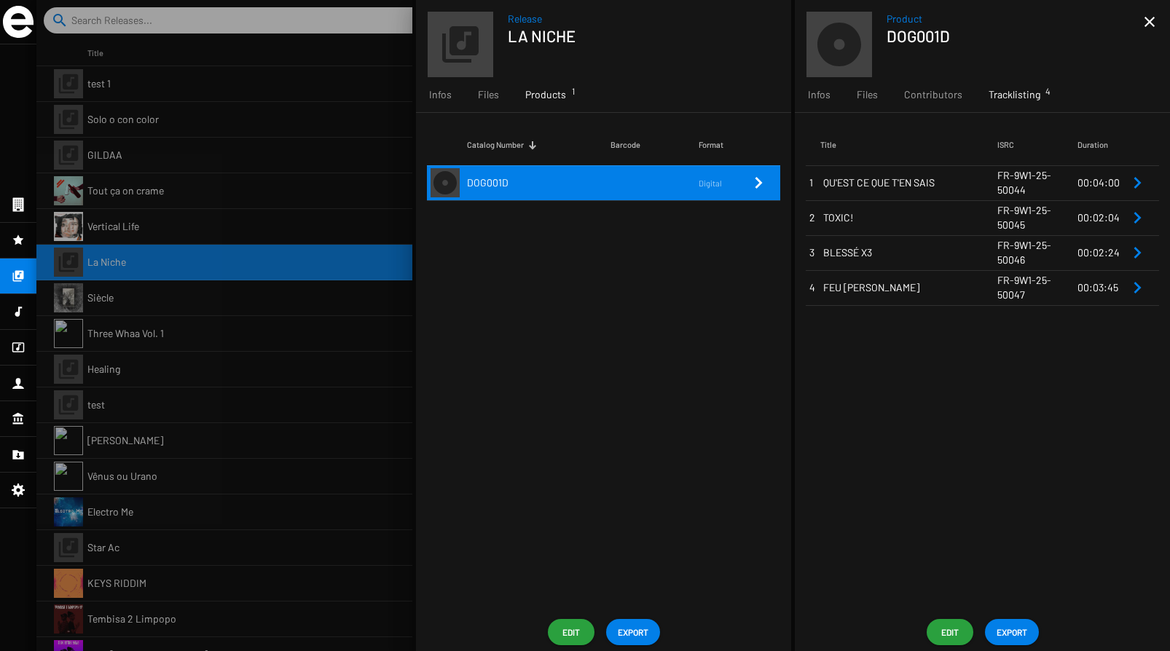
click at [917, 190] on td "QU'EST CE QUE T'EN SAIS" at bounding box center [908, 182] width 177 height 35
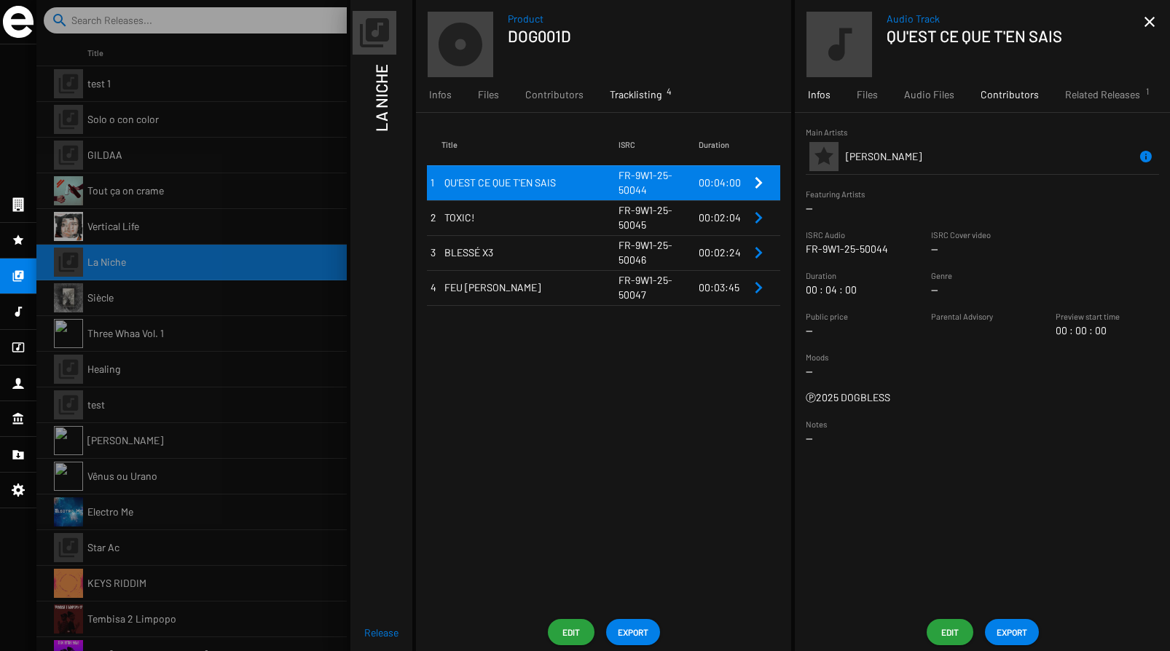
click at [997, 98] on span "Contributors" at bounding box center [1009, 94] width 58 height 15
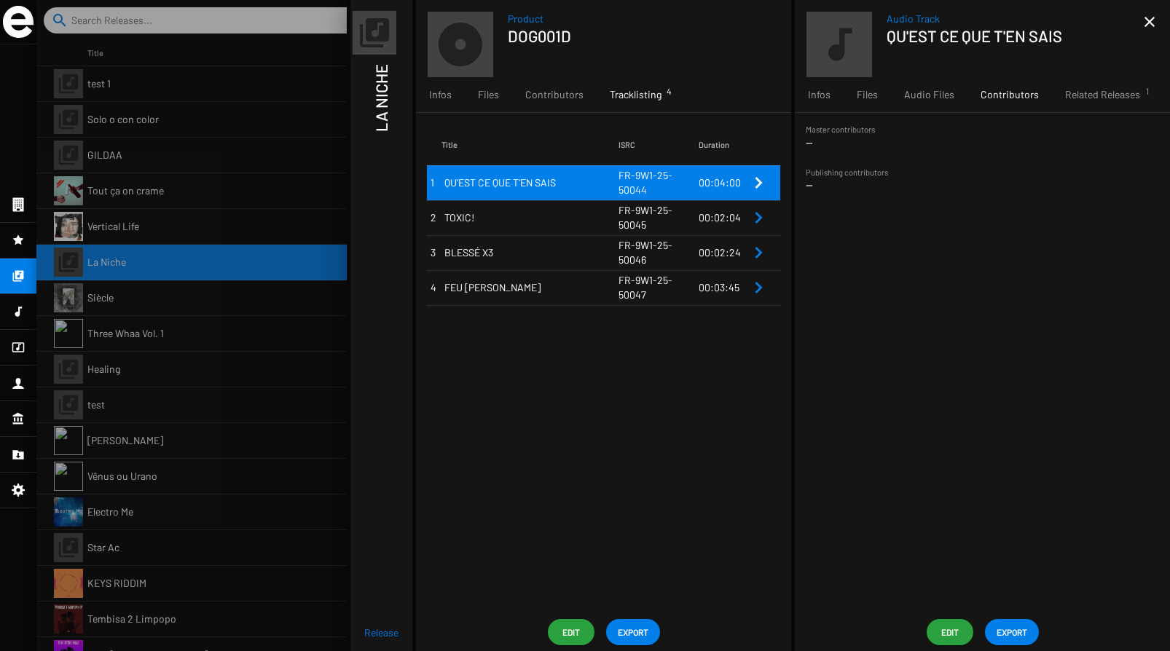
click at [948, 626] on span "Edit" at bounding box center [949, 632] width 23 height 26
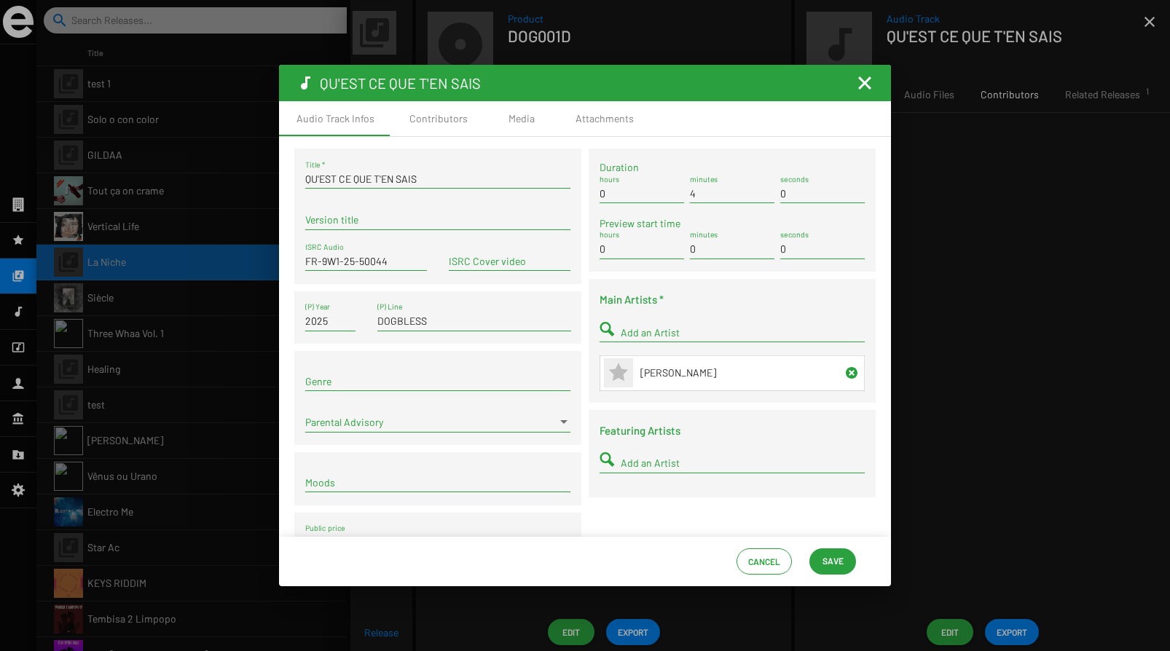
click at [388, 221] on input "Version title" at bounding box center [437, 220] width 265 height 12
click at [431, 119] on div "Contributors" at bounding box center [438, 118] width 58 height 15
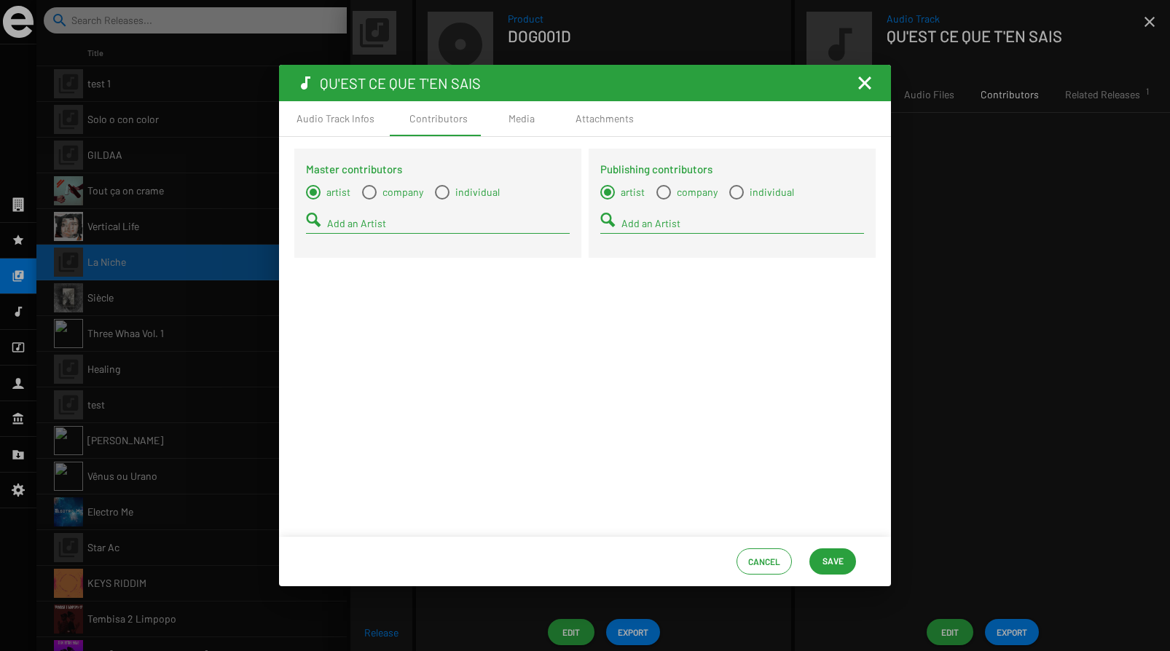
click at [355, 226] on input "Add an Artist" at bounding box center [448, 224] width 243 height 12
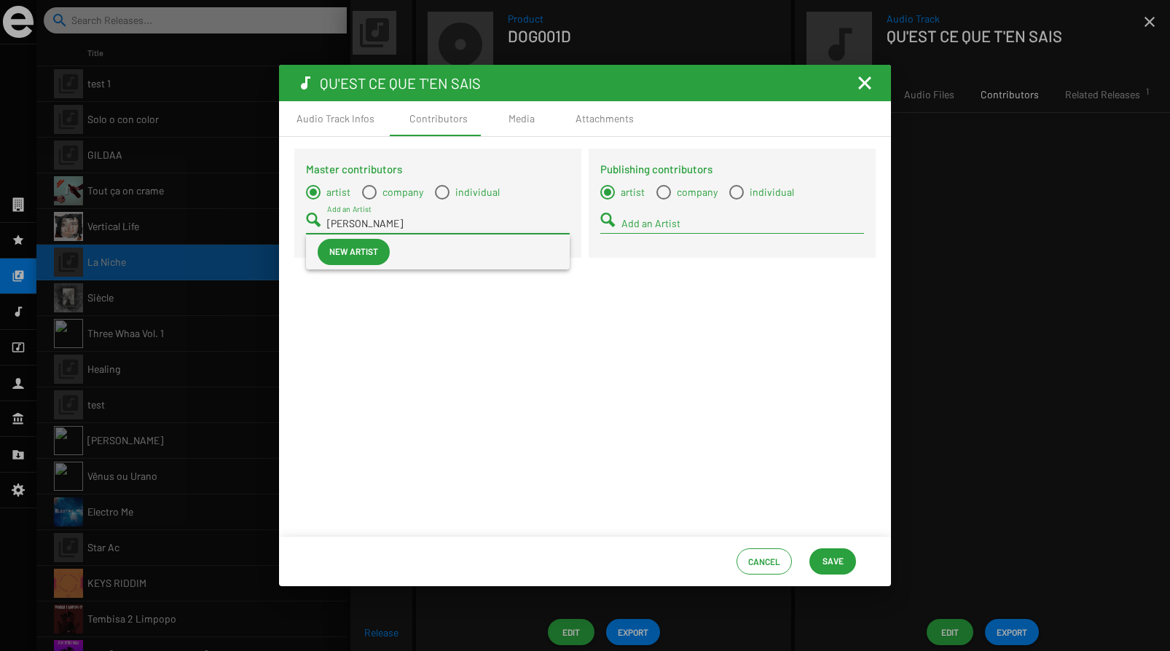
type input "[PERSON_NAME]"
click at [359, 251] on span "New artist" at bounding box center [353, 251] width 49 height 26
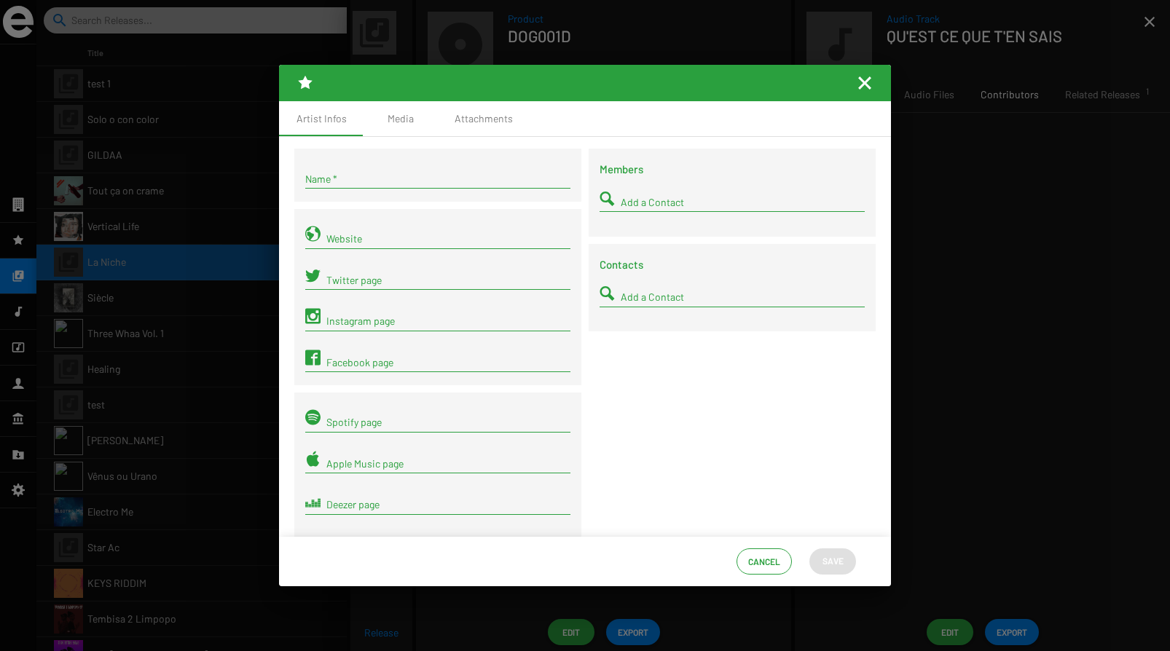
click at [358, 177] on input "Name *" at bounding box center [437, 179] width 265 height 12
type input "[PERSON_NAME]"
click at [839, 556] on span "Save" at bounding box center [832, 561] width 21 height 26
click at [868, 75] on mat-icon "Fermer la fenêtre" at bounding box center [864, 82] width 17 height 17
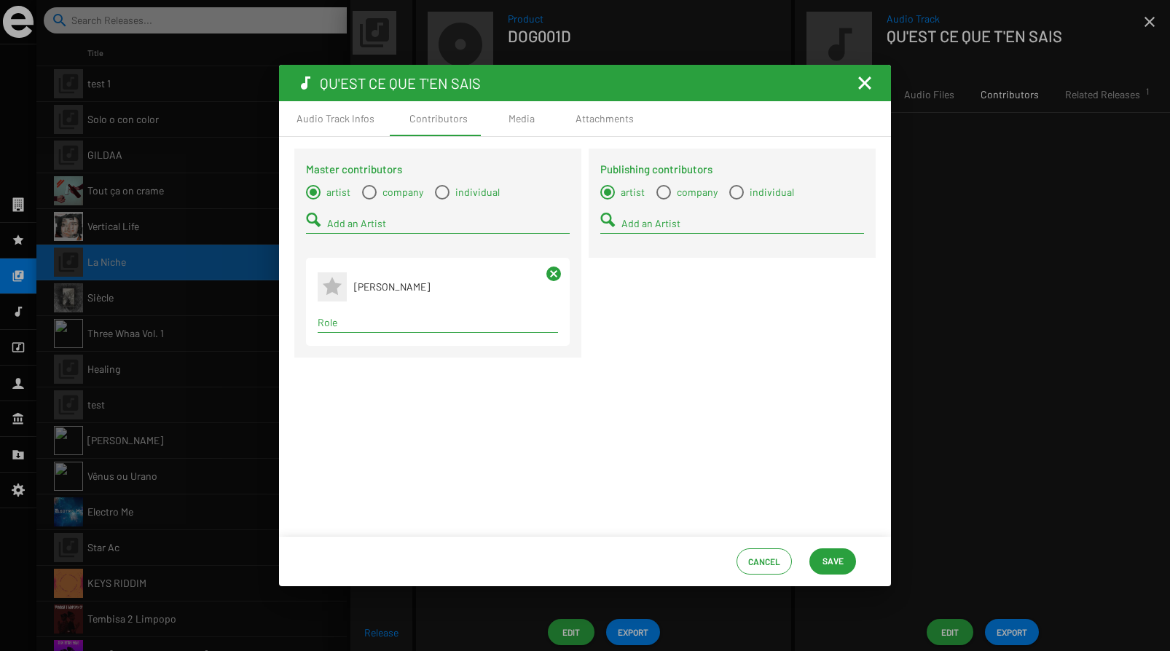
click at [830, 554] on span "Save" at bounding box center [832, 561] width 21 height 26
click at [427, 318] on input "Role" at bounding box center [438, 323] width 240 height 12
